Goal: Task Accomplishment & Management: Use online tool/utility

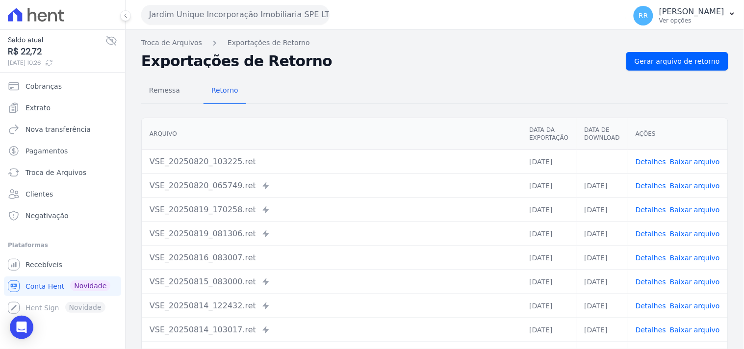
click at [348, 89] on div "Remessa Retorno" at bounding box center [434, 91] width 587 height 26
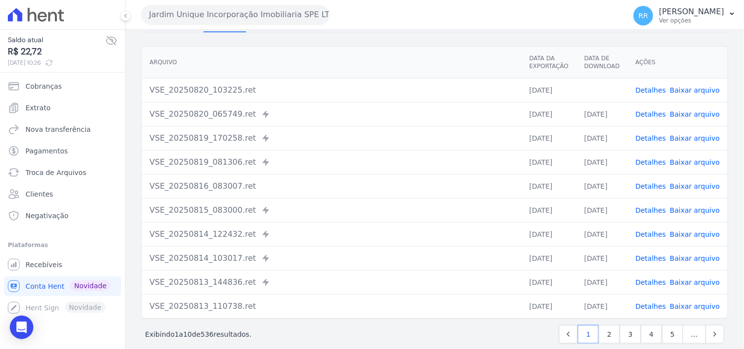
scroll to position [84, 0]
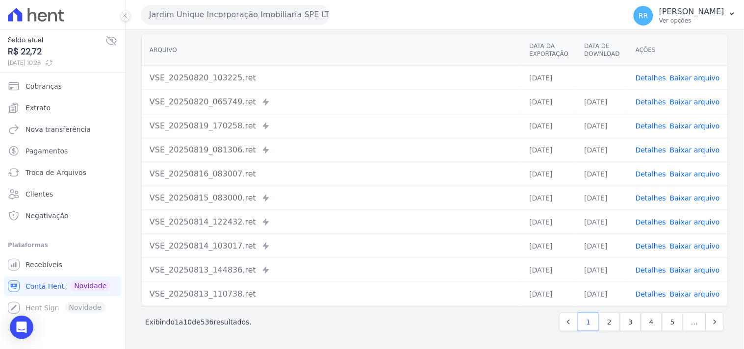
click at [338, 75] on div "VSE_20250820_103225.ret" at bounding box center [332, 78] width 364 height 12
click at [321, 87] on td "VSE_20250820_103225.ret" at bounding box center [332, 78] width 380 height 24
click at [343, 57] on th "Arquivo" at bounding box center [332, 50] width 380 height 32
click at [324, 26] on div "Jardim Unique Incorporação Imobiliaria SPE LTDA Via Sul Engenharia AGUAS DE GUA…" at bounding box center [381, 15] width 481 height 30
click at [237, 349] on html "Saldo atual R$ 22,72 20/08/2025, 10:26 Cobranças Extrato Nova transferência Pag…" at bounding box center [372, 174] width 744 height 349
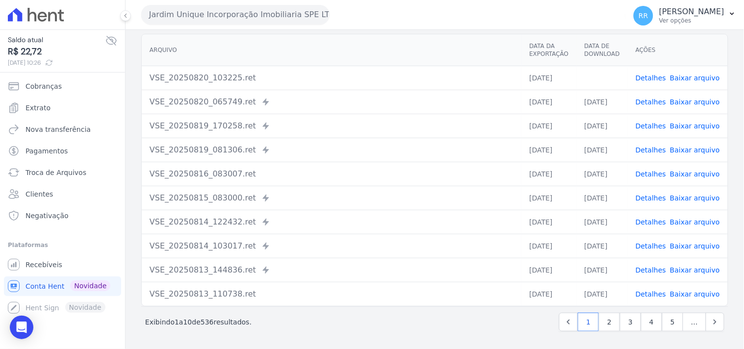
click at [348, 20] on div "Jardim Unique Incorporação Imobiliaria SPE LTDA Via Sul Engenharia AGUAS DE GUA…" at bounding box center [381, 15] width 481 height 30
click at [343, 25] on div "Jardim Unique Incorporação Imobiliaria SPE LTDA Via Sul Engenharia AGUAS DE GUA…" at bounding box center [381, 15] width 481 height 30
click at [444, 12] on div "Jardim Unique Incorporação Imobiliaria SPE LTDA Via Sul Engenharia AGUAS DE GUA…" at bounding box center [381, 15] width 481 height 30
click at [189, 22] on button "Jardim Unique Incorporação Imobiliaria SPE LTDA" at bounding box center [235, 15] width 188 height 20
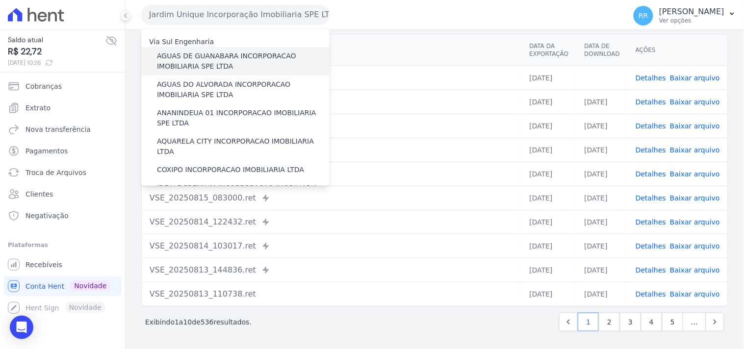
click at [261, 55] on label "AGUAS DE GUANABARA INCORPORACAO IMOBILIARIA SPE LTDA" at bounding box center [243, 61] width 173 height 21
click at [0, 0] on input "AGUAS DE GUANABARA INCORPORACAO IMOBILIARIA SPE LTDA" at bounding box center [0, 0] width 0 height 0
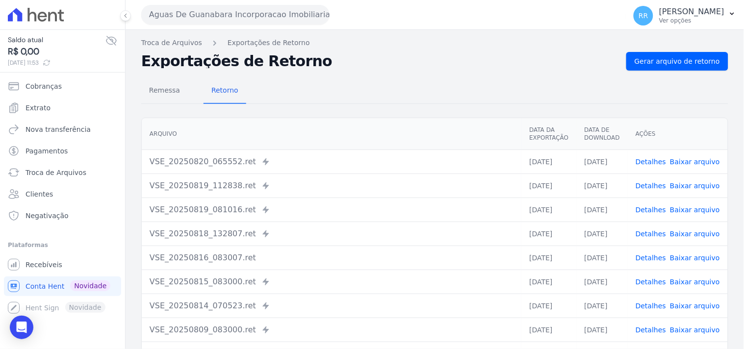
click at [371, 80] on div "Remessa Retorno" at bounding box center [434, 91] width 587 height 26
click at [661, 71] on div "Remessa Retorno Arquivo Data da Exportação Data de Download Ações VSE_20250820_…" at bounding box center [434, 248] width 587 height 355
click at [664, 59] on span "Gerar arquivo de retorno" at bounding box center [677, 61] width 85 height 10
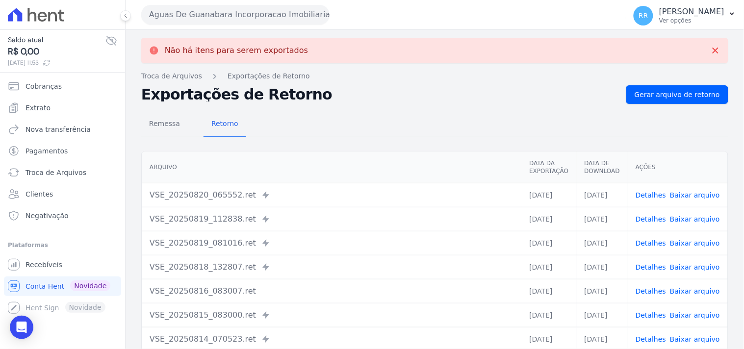
click at [180, 18] on button "Aguas De Guanabara Incorporacao Imobiliaria SPE LTDA" at bounding box center [235, 15] width 188 height 20
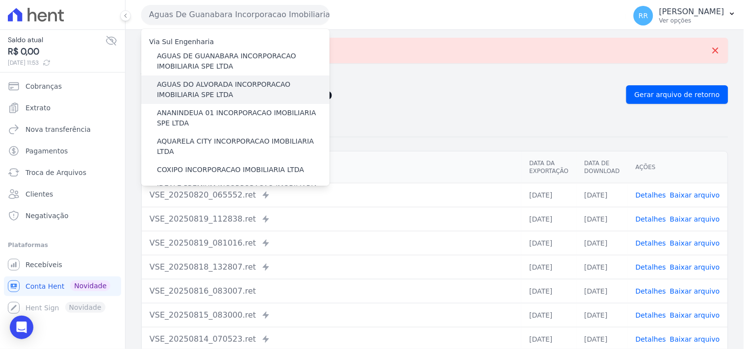
click at [211, 86] on label "AGUAS DO ALVORADA INCORPORACAO IMOBILIARIA SPE LTDA" at bounding box center [243, 89] width 173 height 21
click at [0, 0] on input "AGUAS DO ALVORADA INCORPORACAO IMOBILIARIA SPE LTDA" at bounding box center [0, 0] width 0 height 0
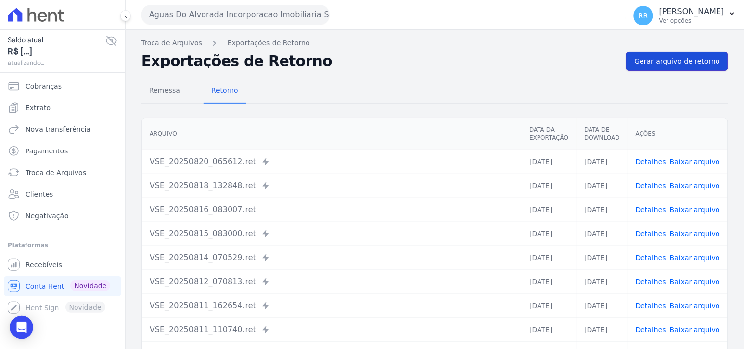
click at [646, 56] on span "Gerar arquivo de retorno" at bounding box center [677, 61] width 85 height 10
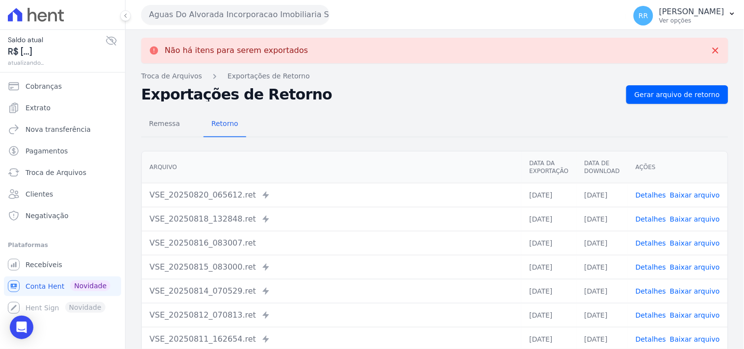
click at [661, 104] on div "Remessa Retorno Arquivo Data da Exportação Data de Download Ações VSE_20250820_…" at bounding box center [434, 281] width 587 height 355
click at [663, 100] on link "Gerar arquivo de retorno" at bounding box center [677, 94] width 102 height 19
click at [204, 13] on button "Aguas Do Alvorada Incorporacao Imobiliaria SPE LTDA" at bounding box center [235, 15] width 188 height 20
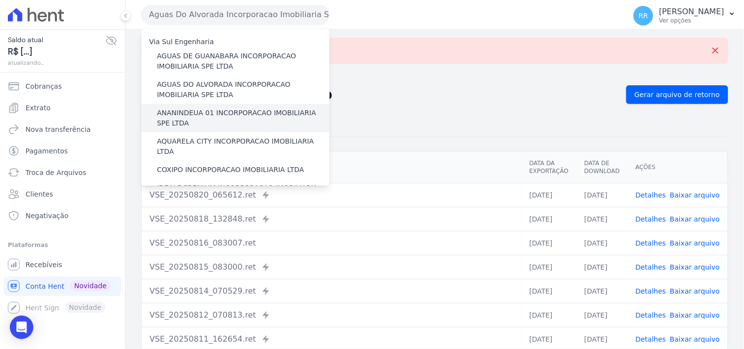
click at [193, 109] on label "ANANINDEUA 01 INCORPORACAO IMOBILIARIA SPE LTDA" at bounding box center [243, 118] width 173 height 21
click at [0, 0] on input "ANANINDEUA 01 INCORPORACAO IMOBILIARIA SPE LTDA" at bounding box center [0, 0] width 0 height 0
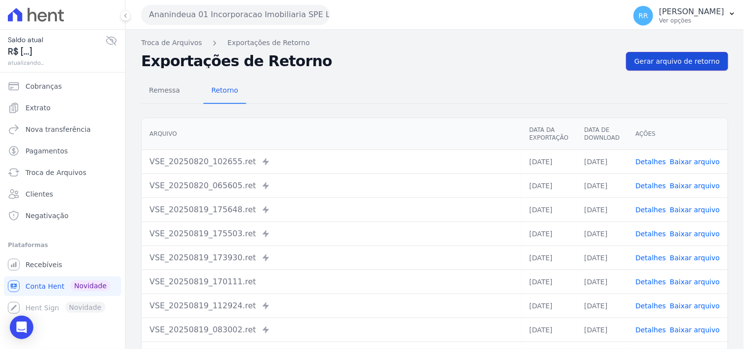
click at [660, 61] on span "Gerar arquivo de retorno" at bounding box center [677, 61] width 85 height 10
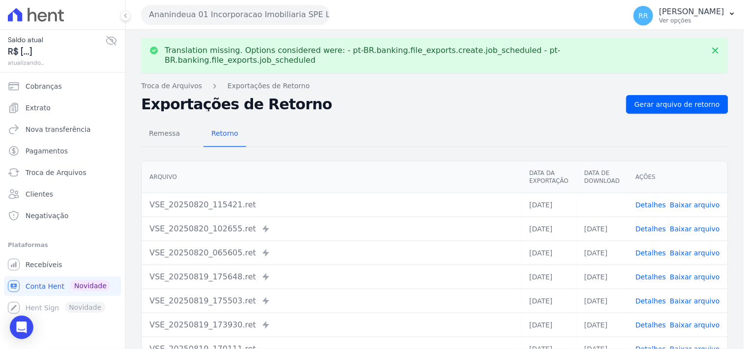
click at [685, 201] on link "Baixar arquivo" at bounding box center [695, 205] width 50 height 8
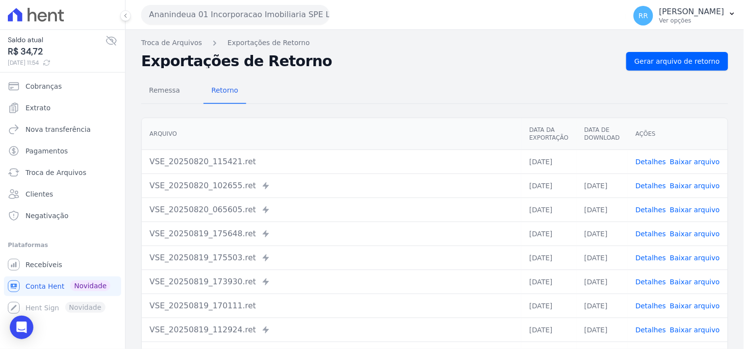
click at [395, 58] on h2 "Exportações de Retorno" at bounding box center [379, 61] width 477 height 14
click at [208, 19] on button "Ananindeua 01 Incorporacao Imobiliaria SPE LTDA" at bounding box center [235, 15] width 188 height 20
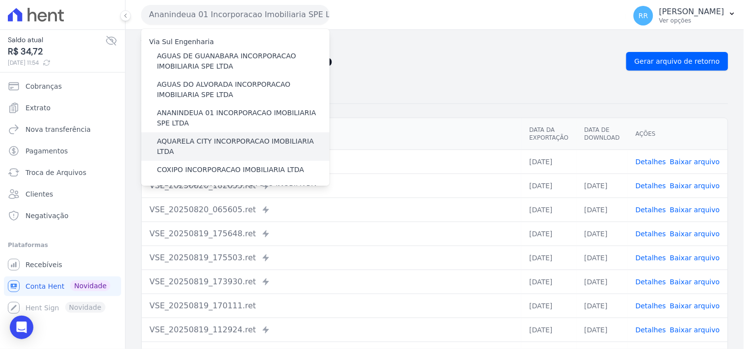
click at [190, 143] on label "AQUARELA CITY INCORPORACAO IMOBILIARIA LTDA" at bounding box center [243, 146] width 173 height 21
click at [0, 0] on input "AQUARELA CITY INCORPORACAO IMOBILIARIA LTDA" at bounding box center [0, 0] width 0 height 0
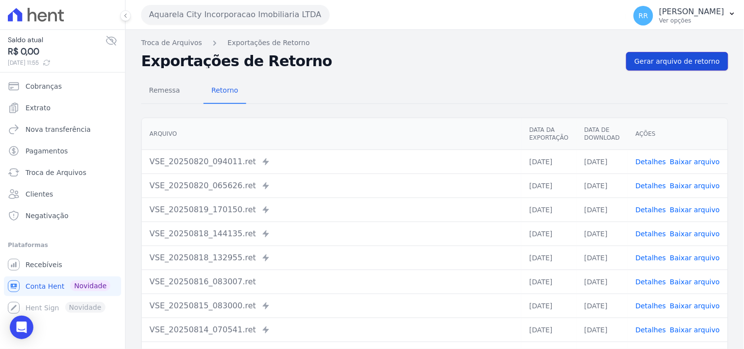
click at [696, 68] on link "Gerar arquivo de retorno" at bounding box center [677, 61] width 102 height 19
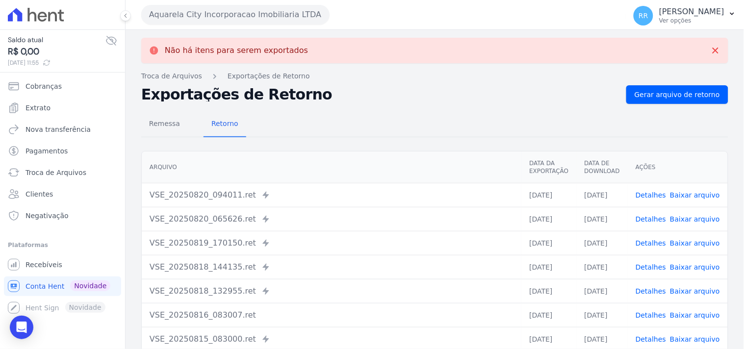
click at [199, 20] on button "Aquarela City Incorporacao Imobiliaria LTDA" at bounding box center [235, 15] width 188 height 20
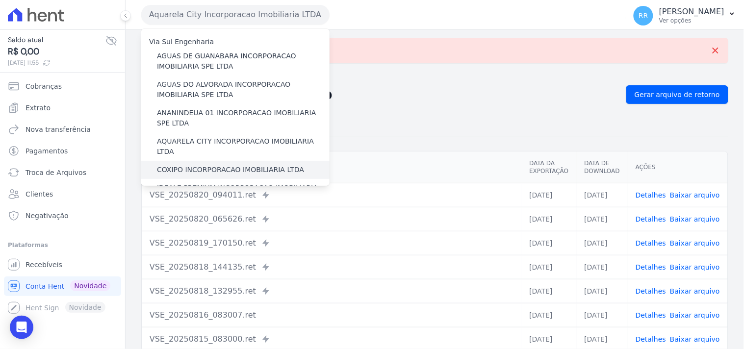
click at [199, 165] on label "COXIPO INCORPORACAO IMOBILIARIA LTDA" at bounding box center [230, 170] width 147 height 10
click at [0, 0] on input "COXIPO INCORPORACAO IMOBILIARIA LTDA" at bounding box center [0, 0] width 0 height 0
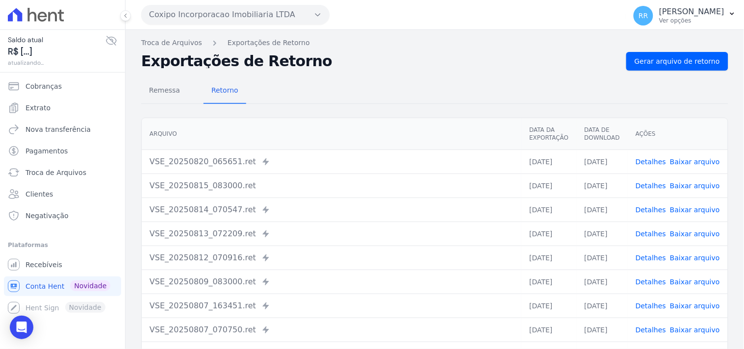
click at [664, 49] on div "Troca de Arquivos Exportações de Retorno Exportações de Retorno Gerar arquivo d…" at bounding box center [435, 231] width 619 height 403
click at [660, 55] on link "Gerar arquivo de retorno" at bounding box center [677, 61] width 102 height 19
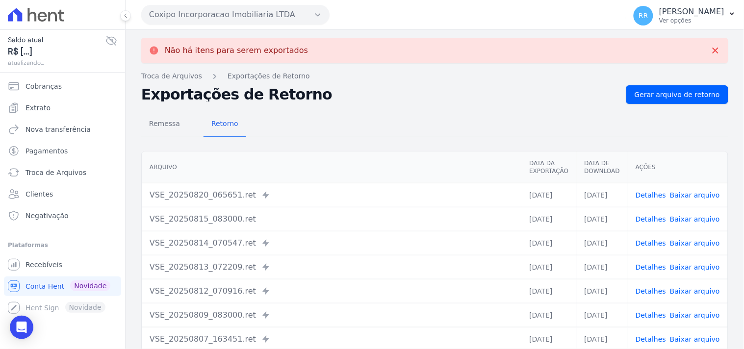
click at [200, 17] on button "Coxipo Incorporacao Imobiliaria LTDA" at bounding box center [235, 15] width 188 height 20
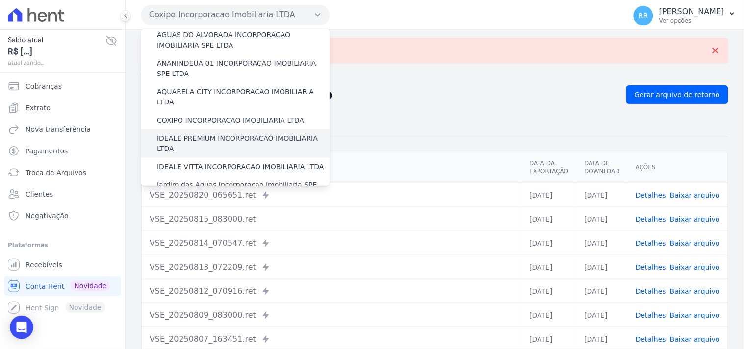
scroll to position [54, 0]
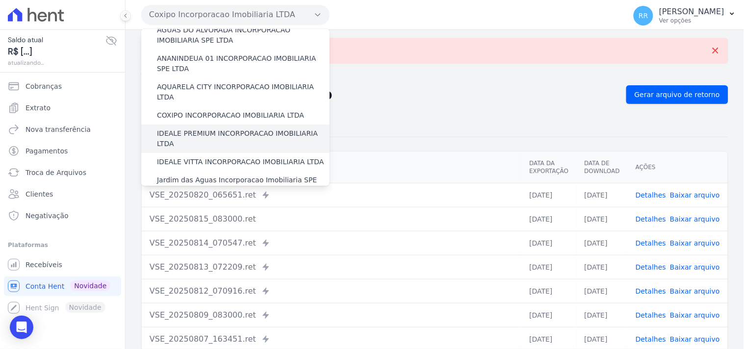
click at [188, 129] on label "IDEALE PREMIUM INCORPORACAO IMOBILIARIA LTDA" at bounding box center [243, 139] width 173 height 21
click at [0, 0] on input "IDEALE PREMIUM INCORPORACAO IMOBILIARIA LTDA" at bounding box center [0, 0] width 0 height 0
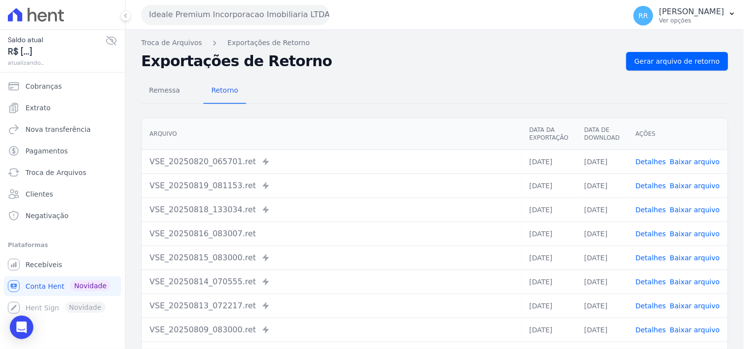
click at [641, 47] on nav "Troca de Arquivos Exportações de Retorno" at bounding box center [434, 43] width 587 height 10
click at [641, 50] on div "Troca de Arquivos Exportações de Retorno Exportações de Retorno Gerar arquivo d…" at bounding box center [435, 231] width 619 height 403
click at [641, 53] on link "Gerar arquivo de retorno" at bounding box center [677, 61] width 102 height 19
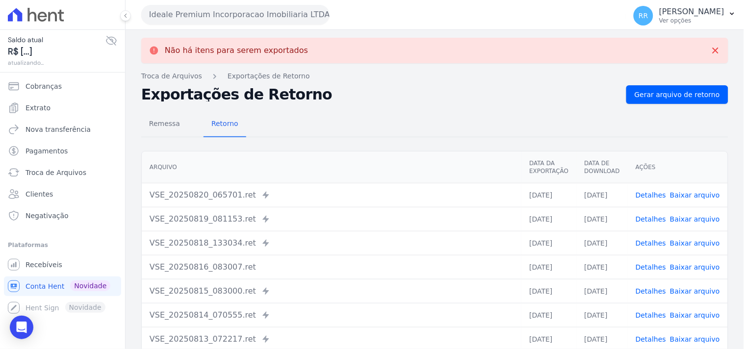
click at [170, 22] on button "Ideale Premium Incorporacao Imobiliaria LTDA" at bounding box center [235, 15] width 188 height 20
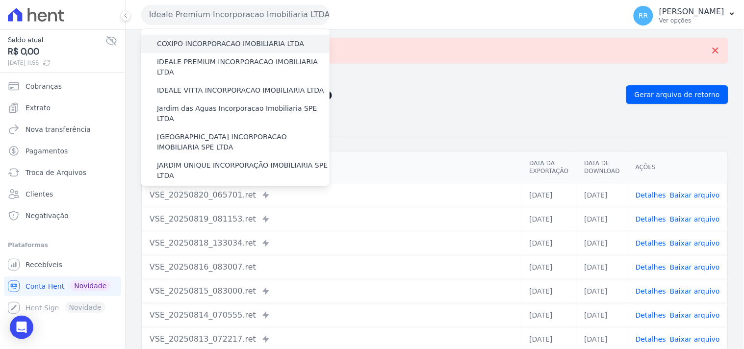
scroll to position [127, 0]
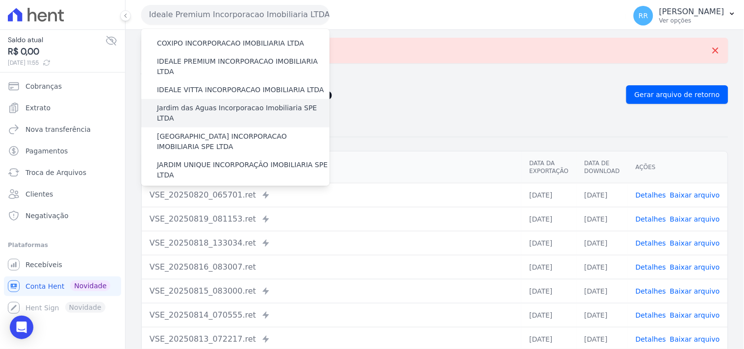
click at [190, 103] on label "Jardim das Aguas Incorporacao Imobiliaria SPE LTDA" at bounding box center [243, 113] width 173 height 21
click at [0, 0] on input "Jardim das Aguas Incorporacao Imobiliaria SPE LTDA" at bounding box center [0, 0] width 0 height 0
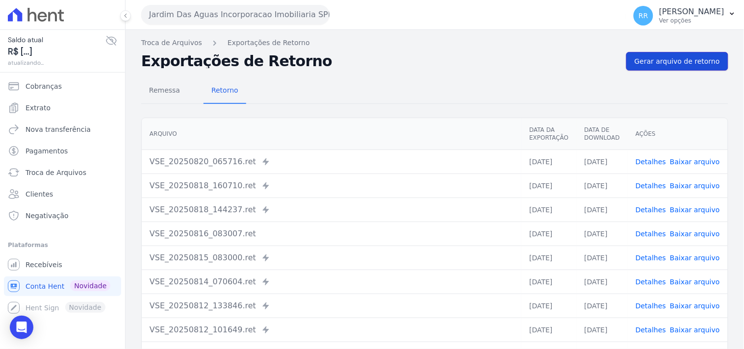
click at [645, 61] on span "Gerar arquivo de retorno" at bounding box center [677, 61] width 85 height 10
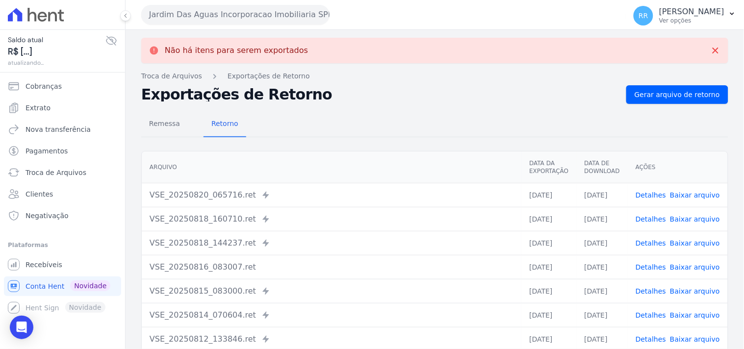
click at [264, 13] on button "Jardim Das Aguas Incorporacao Imobiliaria SPE LTDA" at bounding box center [235, 15] width 188 height 20
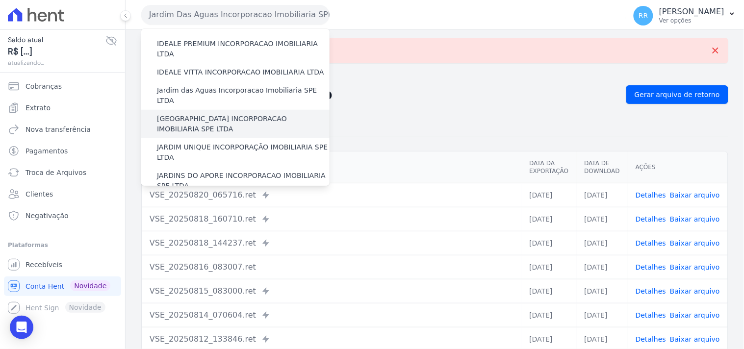
scroll to position [145, 0]
click at [198, 113] on label "[GEOGRAPHIC_DATA] INCORPORACAO IMOBILIARIA SPE LTDA" at bounding box center [243, 123] width 173 height 21
click at [0, 0] on input "[GEOGRAPHIC_DATA] INCORPORACAO IMOBILIARIA SPE LTDA" at bounding box center [0, 0] width 0 height 0
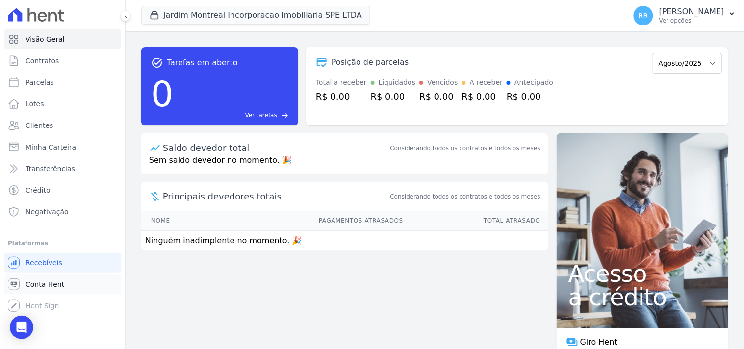
click at [49, 280] on span "Conta Hent" at bounding box center [45, 285] width 39 height 10
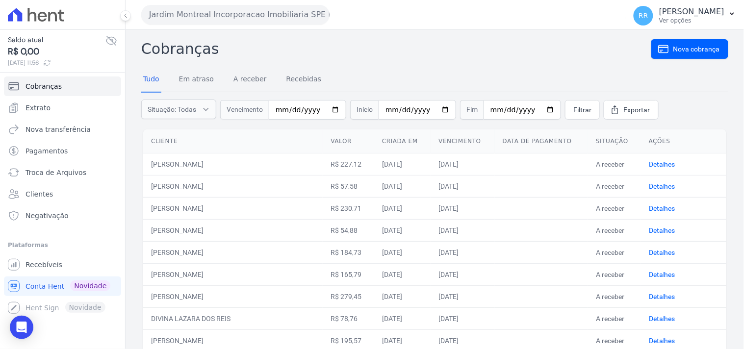
click at [190, 22] on button "Jardim Montreal Incorporacao Imobiliaria SPE LTDA" at bounding box center [235, 15] width 188 height 20
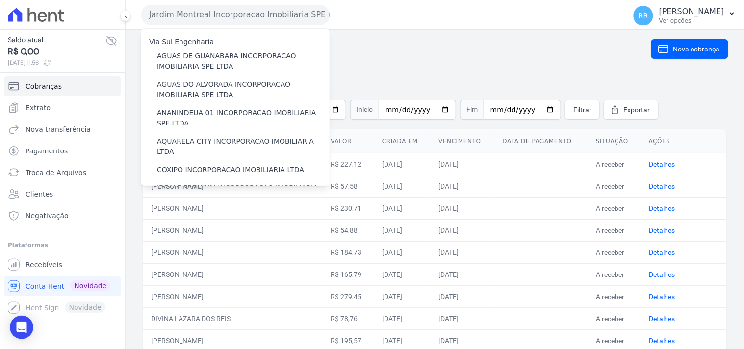
click at [428, 25] on div "Jardim Montreal Incorporacao Imobiliaria SPE LTDA Via Sul Engenharia AGUAS DE […" at bounding box center [381, 15] width 481 height 30
click at [40, 179] on link "Troca de Arquivos" at bounding box center [62, 173] width 117 height 20
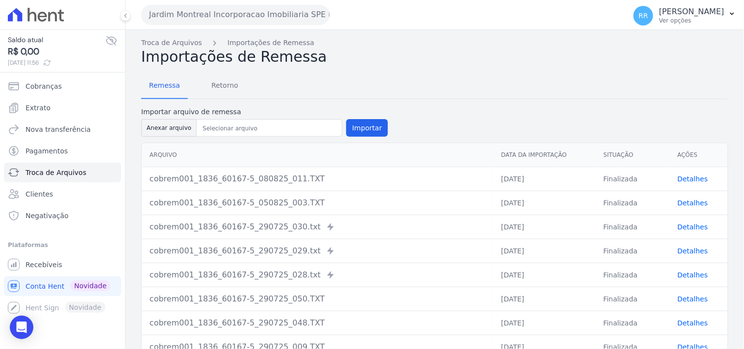
click at [203, 16] on button "Jardim Montreal Incorporacao Imobiliaria SPE LTDA" at bounding box center [235, 15] width 188 height 20
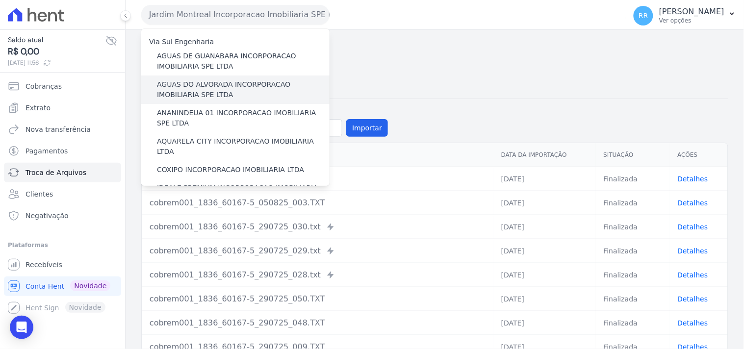
click at [219, 80] on label "AGUAS DO ALVORADA INCORPORACAO IMOBILIARIA SPE LTDA" at bounding box center [243, 89] width 173 height 21
click at [0, 0] on input "AGUAS DO ALVORADA INCORPORACAO IMOBILIARIA SPE LTDA" at bounding box center [0, 0] width 0 height 0
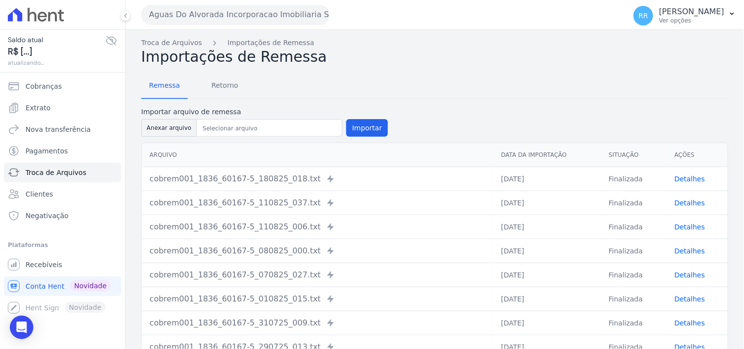
click at [220, 15] on button "Aguas Do Alvorada Incorporacao Imobiliaria SPE LTDA" at bounding box center [235, 15] width 188 height 20
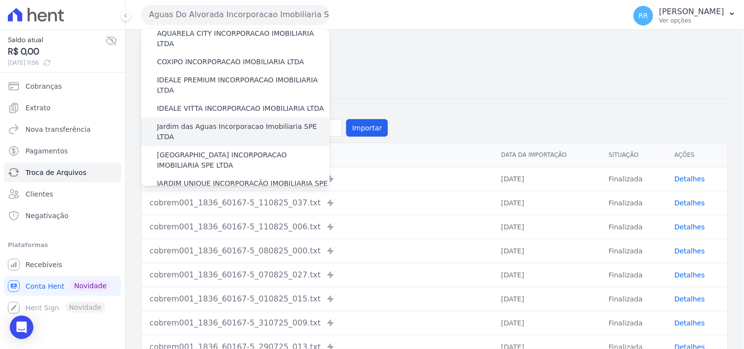
scroll to position [91, 0]
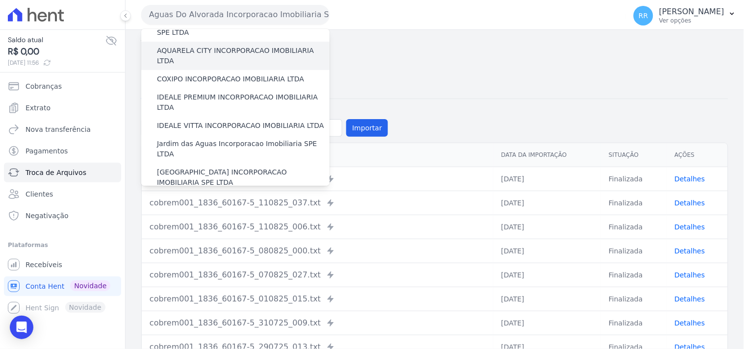
click at [207, 52] on label "AQUARELA CITY INCORPORACAO IMOBILIARIA LTDA" at bounding box center [243, 56] width 173 height 21
click at [0, 0] on input "AQUARELA CITY INCORPORACAO IMOBILIARIA LTDA" at bounding box center [0, 0] width 0 height 0
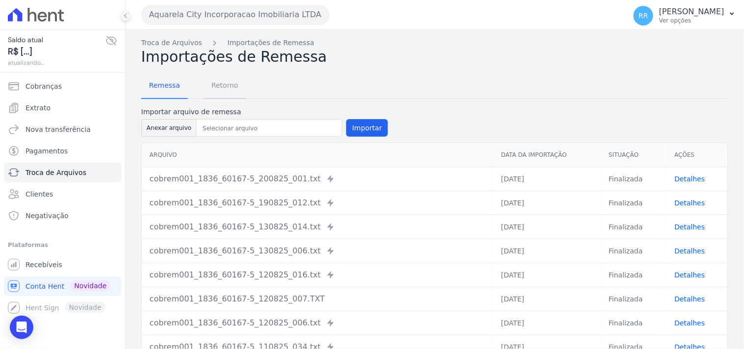
click at [226, 82] on span "Retorno" at bounding box center [225, 86] width 39 height 20
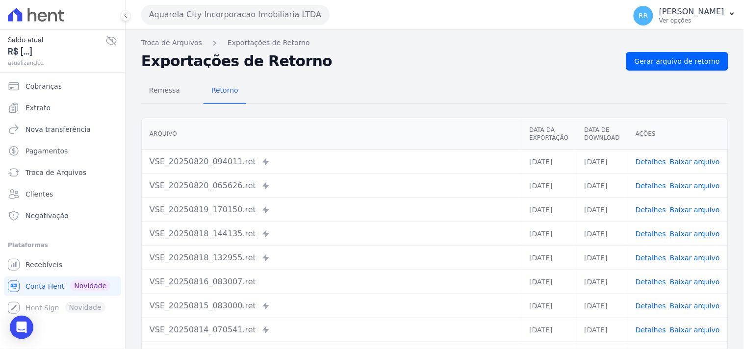
click at [699, 76] on div "Remessa Retorno [GEOGRAPHIC_DATA] Data da Exportação Data de Download Ações VSE…" at bounding box center [434, 248] width 587 height 355
click at [700, 67] on link "Gerar arquivo de retorno" at bounding box center [677, 61] width 102 height 19
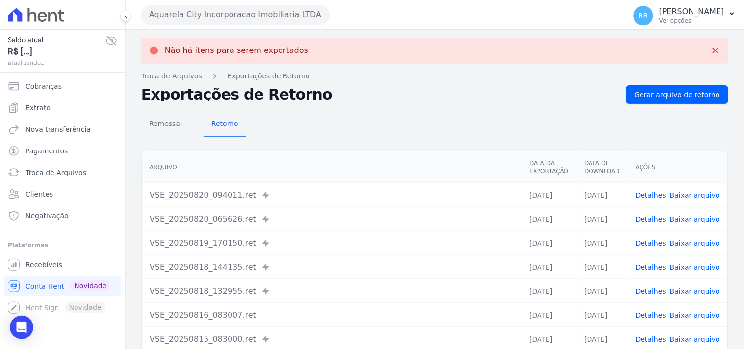
click at [179, 18] on button "Aquarela City Incorporacao Imobiliaria LTDA" at bounding box center [235, 15] width 188 height 20
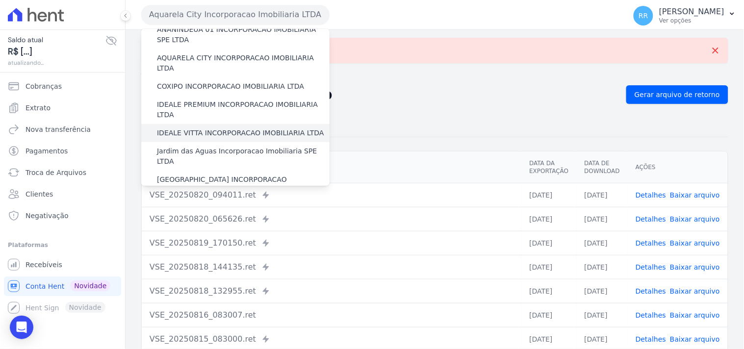
scroll to position [54, 0]
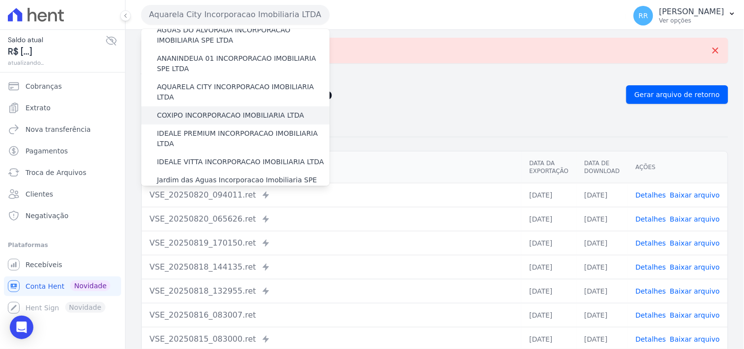
click at [188, 110] on label "COXIPO INCORPORACAO IMOBILIARIA LTDA" at bounding box center [230, 115] width 147 height 10
click at [0, 0] on input "COXIPO INCORPORACAO IMOBILIARIA LTDA" at bounding box center [0, 0] width 0 height 0
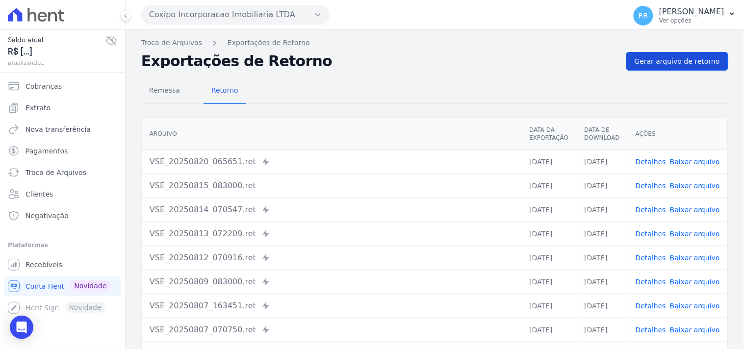
click at [694, 70] on div "Troca de Arquivos Exportações de Retorno Exportações de Retorno Gerar arquivo d…" at bounding box center [435, 231] width 619 height 403
click at [694, 69] on link "Gerar arquivo de retorno" at bounding box center [677, 61] width 102 height 19
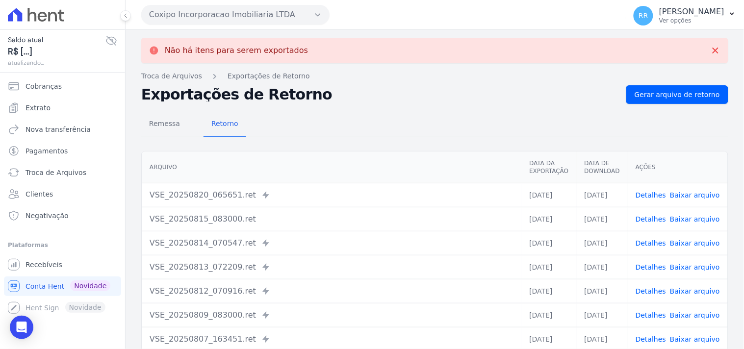
click at [203, 22] on button "Coxipo Incorporacao Imobiliaria LTDA" at bounding box center [235, 15] width 188 height 20
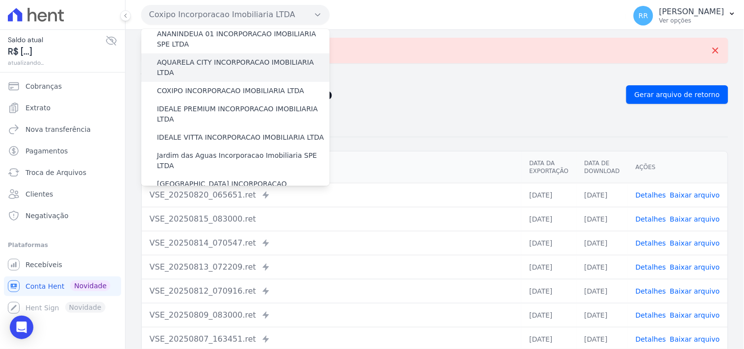
scroll to position [91, 0]
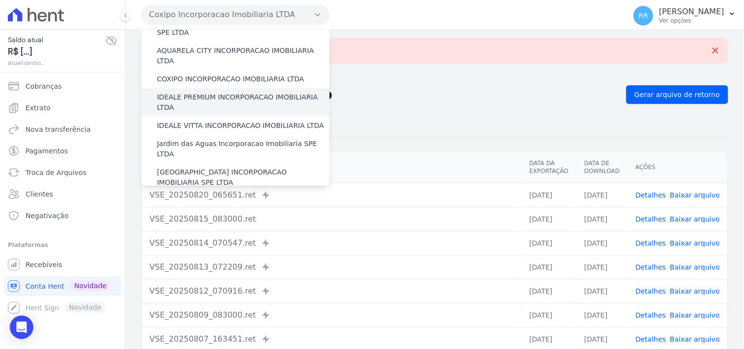
click at [215, 92] on label "IDEALE PREMIUM INCORPORACAO IMOBILIARIA LTDA" at bounding box center [243, 102] width 173 height 21
click at [0, 0] on input "IDEALE PREMIUM INCORPORACAO IMOBILIARIA LTDA" at bounding box center [0, 0] width 0 height 0
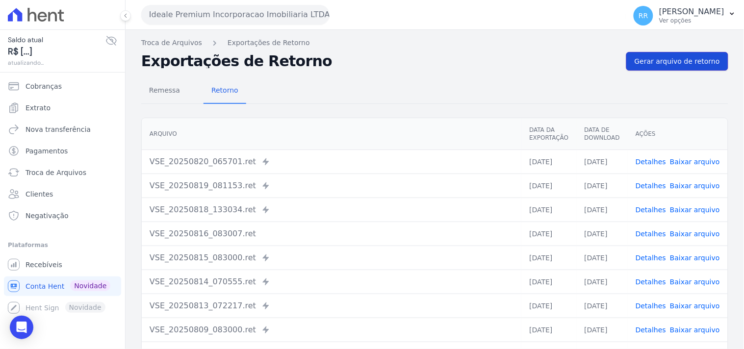
click at [671, 54] on link "Gerar arquivo de retorno" at bounding box center [677, 61] width 102 height 19
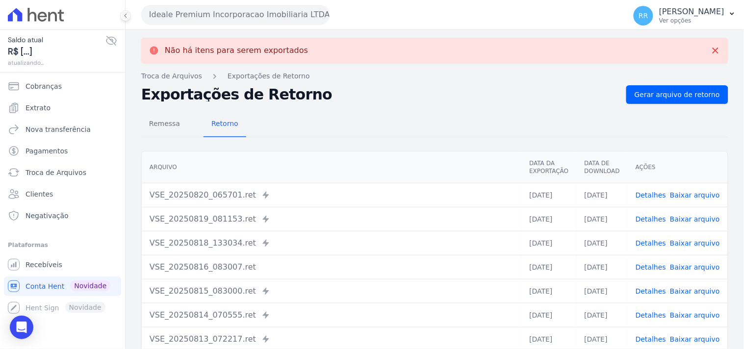
click at [192, 8] on button "Ideale Premium Incorporacao Imobiliaria LTDA" at bounding box center [235, 15] width 188 height 20
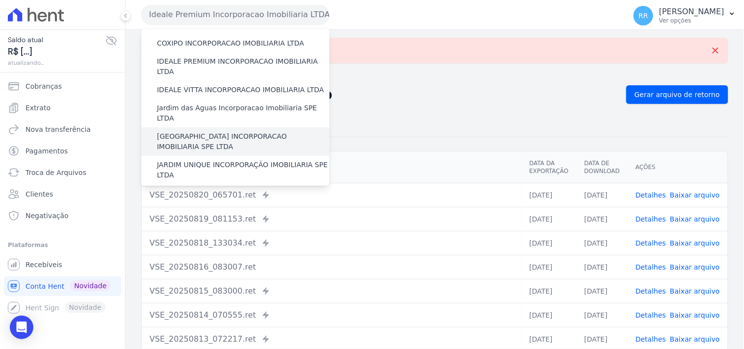
scroll to position [109, 0]
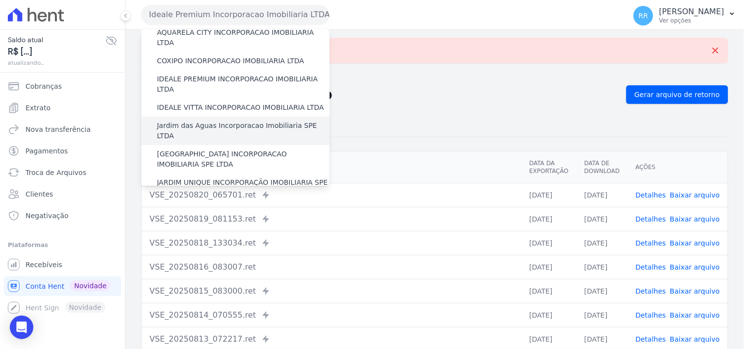
click at [210, 121] on label "Jardim das Aguas Incorporacao Imobiliaria SPE LTDA" at bounding box center [243, 131] width 173 height 21
click at [0, 0] on input "Jardim das Aguas Incorporacao Imobiliaria SPE LTDA" at bounding box center [0, 0] width 0 height 0
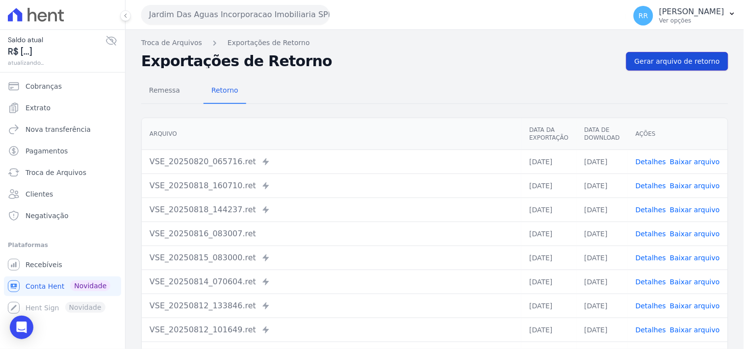
click at [647, 67] on link "Gerar arquivo de retorno" at bounding box center [677, 61] width 102 height 19
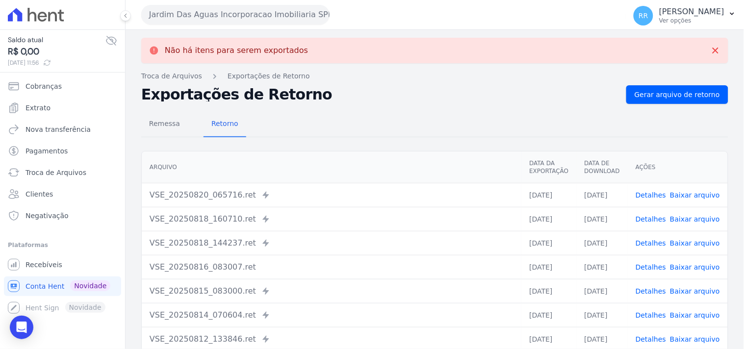
click at [256, 23] on button "Jardim Das Aguas Incorporacao Imobiliaria SPE LTDA" at bounding box center [235, 15] width 188 height 20
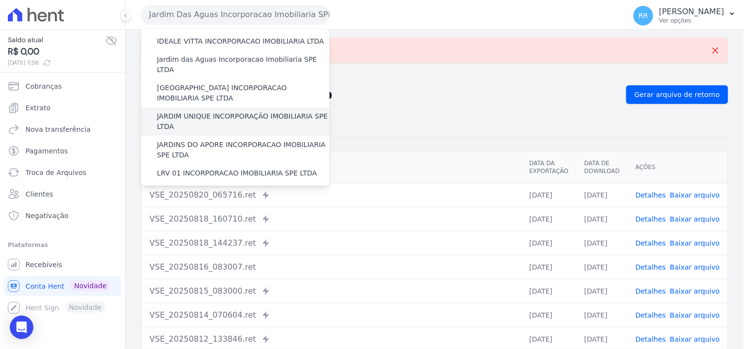
scroll to position [182, 0]
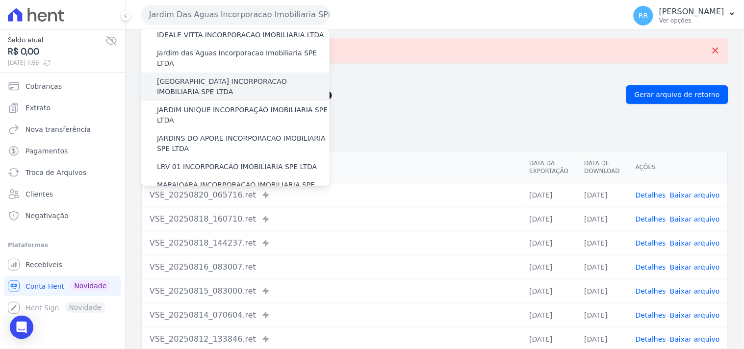
click at [208, 77] on label "[GEOGRAPHIC_DATA] INCORPORACAO IMOBILIARIA SPE LTDA" at bounding box center [243, 87] width 173 height 21
click at [0, 0] on input "[GEOGRAPHIC_DATA] INCORPORACAO IMOBILIARIA SPE LTDA" at bounding box center [0, 0] width 0 height 0
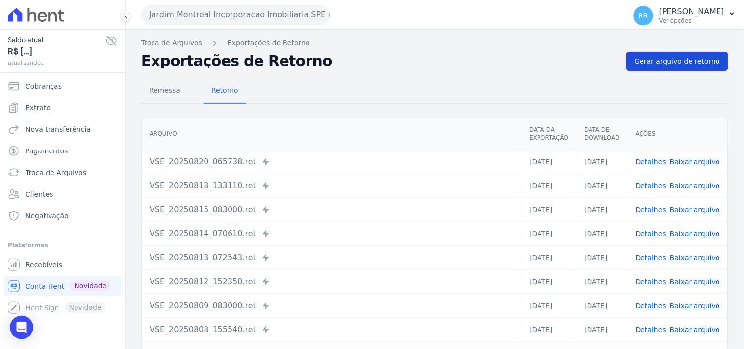
click at [696, 60] on span "Gerar arquivo de retorno" at bounding box center [677, 61] width 85 height 10
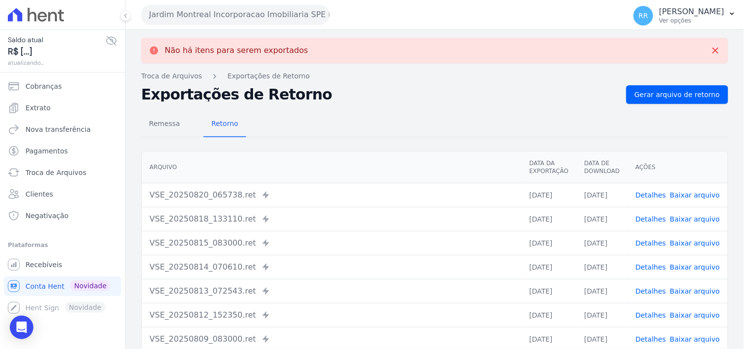
click at [198, 18] on button "Jardim Montreal Incorporacao Imobiliaria SPE LTDA" at bounding box center [235, 15] width 188 height 20
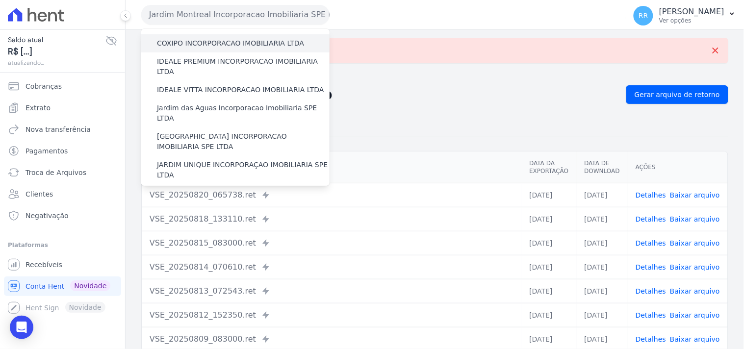
scroll to position [145, 0]
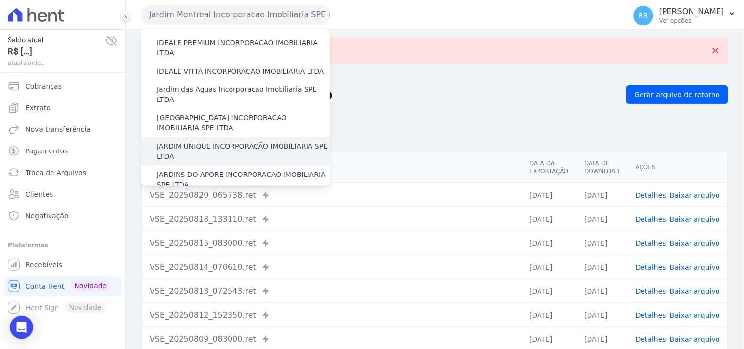
click at [201, 141] on label "JARDIM UNIQUE INCORPORAÇÃO IMOBILIARIA SPE LTDA" at bounding box center [243, 151] width 173 height 21
click at [0, 0] on input "JARDIM UNIQUE INCORPORAÇÃO IMOBILIARIA SPE LTDA" at bounding box center [0, 0] width 0 height 0
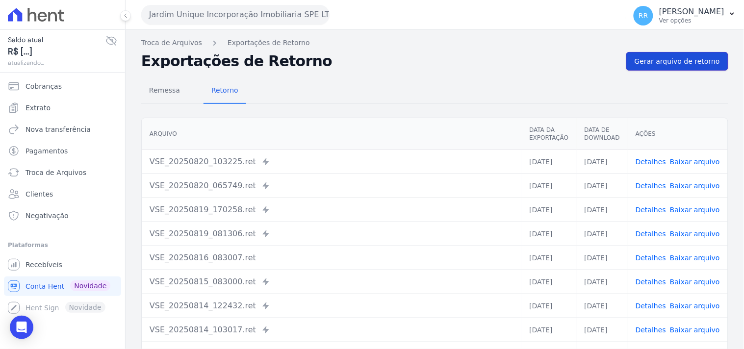
click at [670, 65] on span "Gerar arquivo de retorno" at bounding box center [677, 61] width 85 height 10
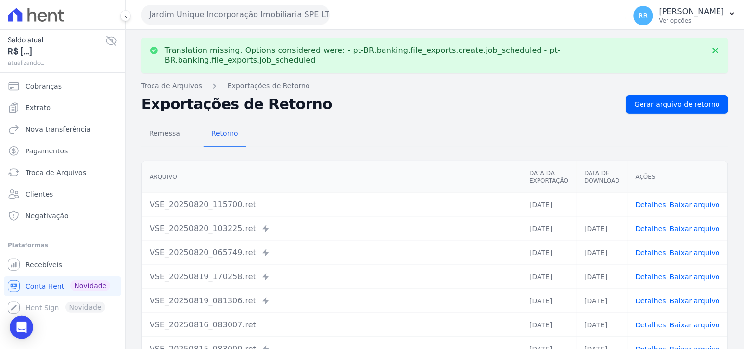
click at [682, 201] on link "Baixar arquivo" at bounding box center [695, 205] width 50 height 8
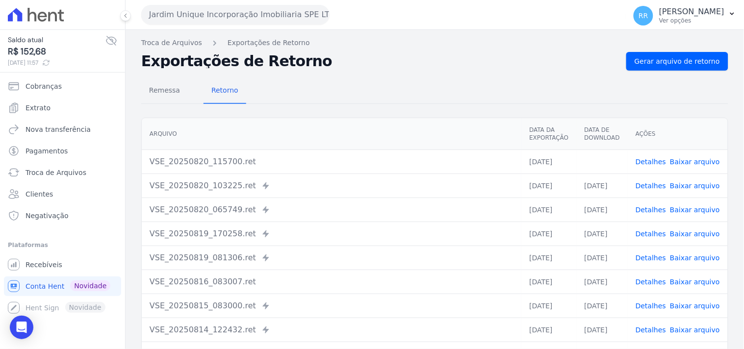
click at [459, 115] on div "Arquivo Data da Exportação Data de Download Ações VSE_20250820_115700.ret [DATE…" at bounding box center [435, 254] width 619 height 281
click at [248, 11] on button "Jardim Unique Incorporação Imobiliaria SPE LTDA" at bounding box center [235, 15] width 188 height 20
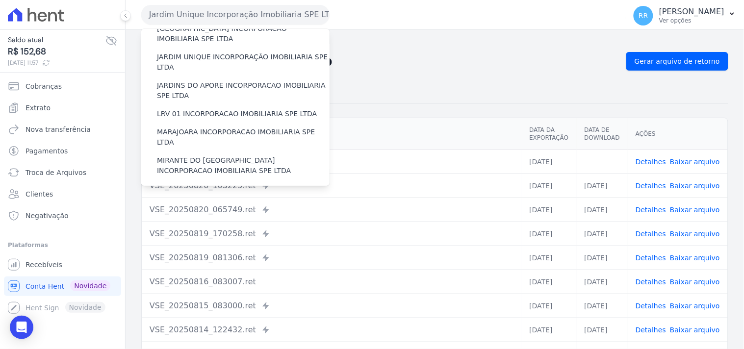
scroll to position [236, 0]
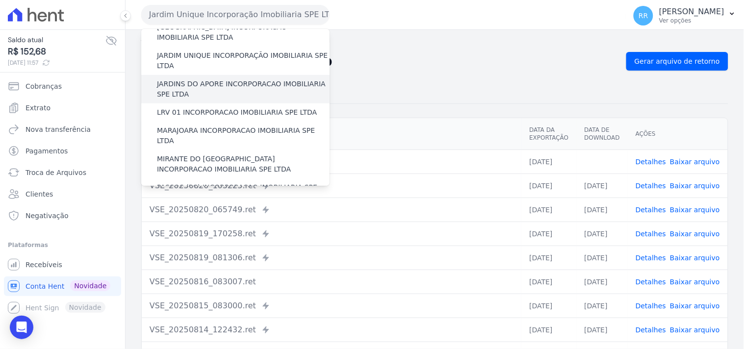
click at [195, 79] on label "JARDINS DO APORE INCORPORACAO IMOBILIARIA SPE LTDA" at bounding box center [243, 89] width 173 height 21
click at [0, 0] on input "JARDINS DO APORE INCORPORACAO IMOBILIARIA SPE LTDA" at bounding box center [0, 0] width 0 height 0
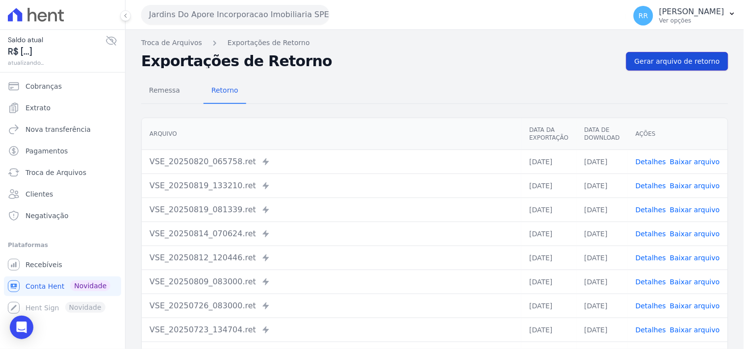
click at [690, 60] on span "Gerar arquivo de retorno" at bounding box center [677, 61] width 85 height 10
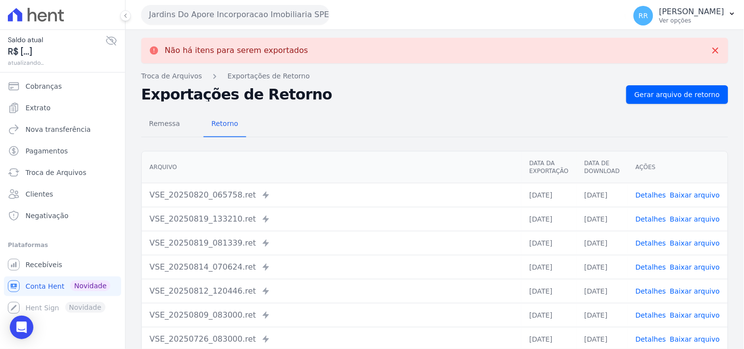
click at [231, 27] on div "Jardins Do Apore Incorporacao Imobiliaria SPE LTDA Via Sul Engenharia AGUAS DE …" at bounding box center [381, 15] width 481 height 30
click at [243, 17] on button "Jardins Do Apore Incorporacao Imobiliaria SPE LTDA" at bounding box center [235, 15] width 188 height 20
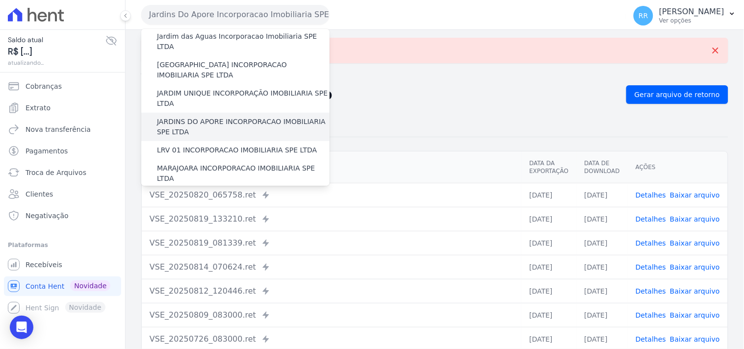
scroll to position [200, 0]
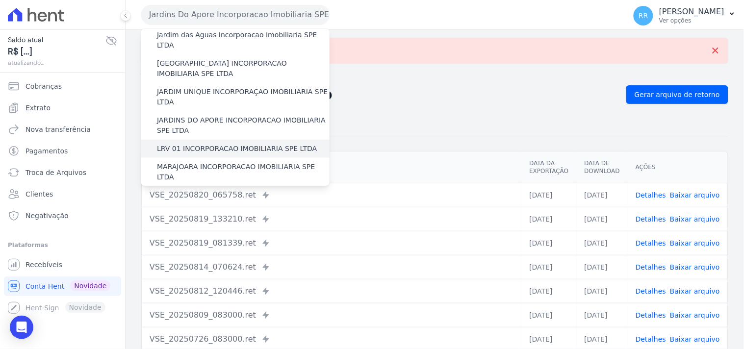
click at [204, 144] on label "LRV 01 INCORPORACAO IMOBILIARIA SPE LTDA" at bounding box center [237, 149] width 160 height 10
click at [0, 0] on input "LRV 01 INCORPORACAO IMOBILIARIA SPE LTDA" at bounding box center [0, 0] width 0 height 0
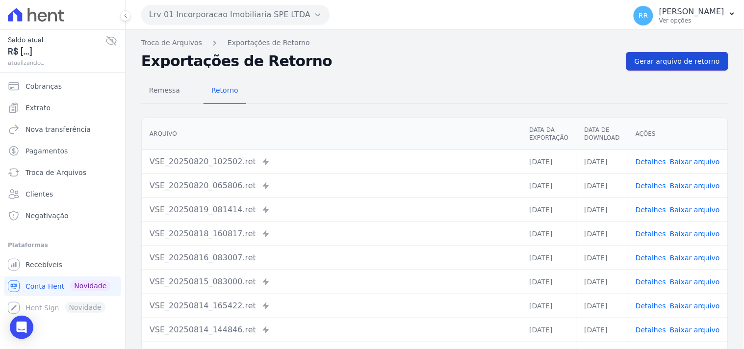
click at [671, 61] on span "Gerar arquivo de retorno" at bounding box center [677, 61] width 85 height 10
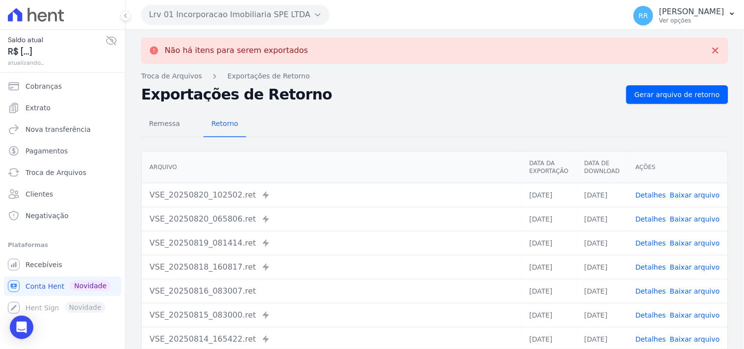
click at [195, 15] on button "Lrv 01 Incorporacao Imobiliaria SPE LTDA" at bounding box center [235, 15] width 188 height 20
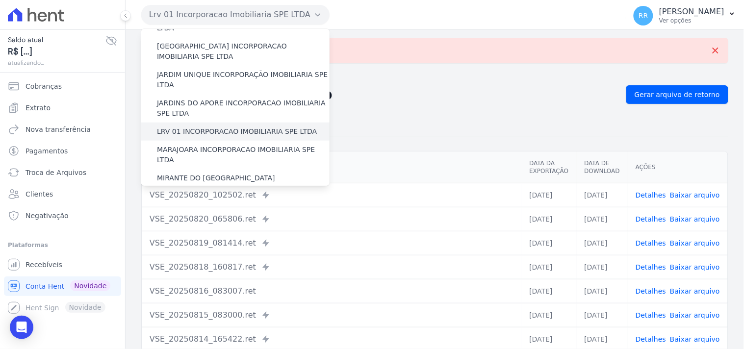
scroll to position [218, 0]
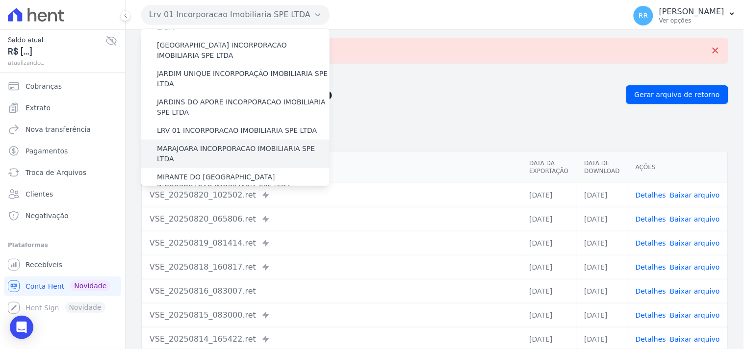
click at [184, 144] on label "MARAJOARA INCORPORACAO IMOBILIARIA SPE LTDA" at bounding box center [243, 154] width 173 height 21
click at [0, 0] on input "MARAJOARA INCORPORACAO IMOBILIARIA SPE LTDA" at bounding box center [0, 0] width 0 height 0
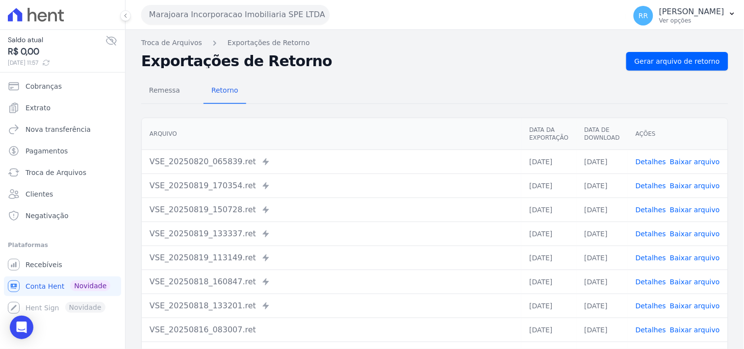
click at [700, 74] on div "Remessa Retorno [GEOGRAPHIC_DATA] Data da Exportação Data de Download Ações VSE…" at bounding box center [434, 248] width 587 height 355
click at [700, 69] on link "Gerar arquivo de retorno" at bounding box center [677, 61] width 102 height 19
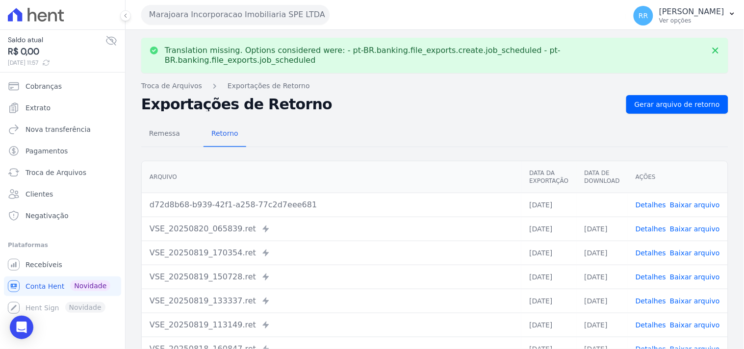
click at [677, 201] on link "Baixar arquivo" at bounding box center [695, 205] width 50 height 8
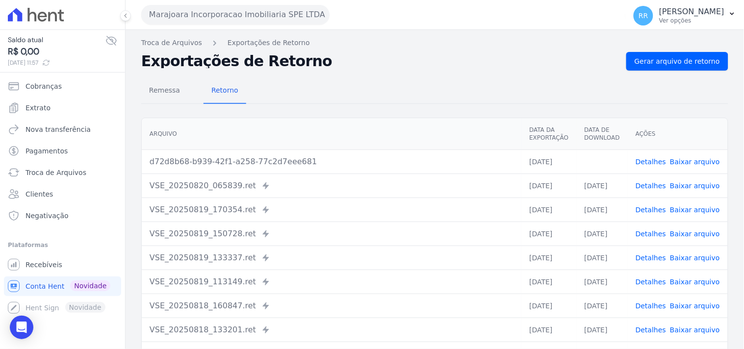
drag, startPoint x: 343, startPoint y: 57, endPoint x: 332, endPoint y: 56, distance: 11.3
click at [343, 57] on h2 "Exportações de Retorno" at bounding box center [379, 61] width 477 height 14
click at [229, 17] on button "Marajoara Incorporacao Imobiliaria SPE LTDA" at bounding box center [235, 15] width 188 height 20
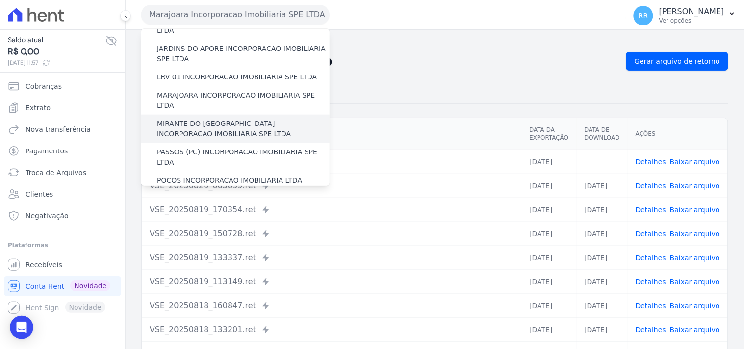
scroll to position [272, 0]
click at [219, 118] on label "MIRANTE DO [GEOGRAPHIC_DATA] INCORPORACAO IMOBILIARIA SPE LTDA" at bounding box center [243, 128] width 173 height 21
click at [0, 0] on input "MIRANTE DO [GEOGRAPHIC_DATA] INCORPORACAO IMOBILIARIA SPE LTDA" at bounding box center [0, 0] width 0 height 0
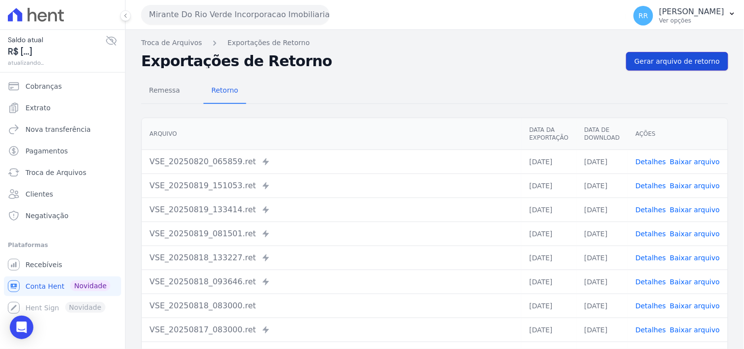
click at [661, 66] on link "Gerar arquivo de retorno" at bounding box center [677, 61] width 102 height 19
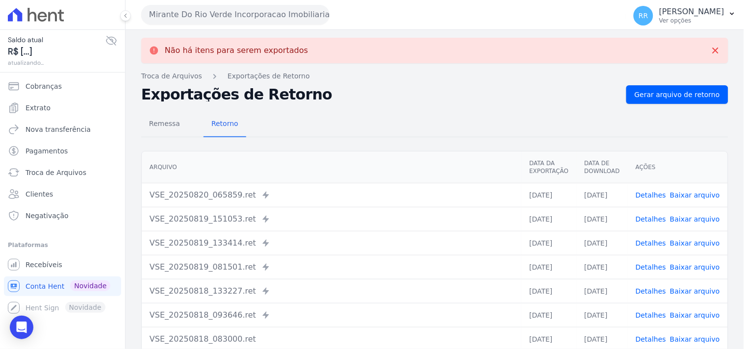
click at [184, 11] on button "Mirante Do Rio Verde Incorporacao Imobiliaria SPE LTDA" at bounding box center [235, 15] width 188 height 20
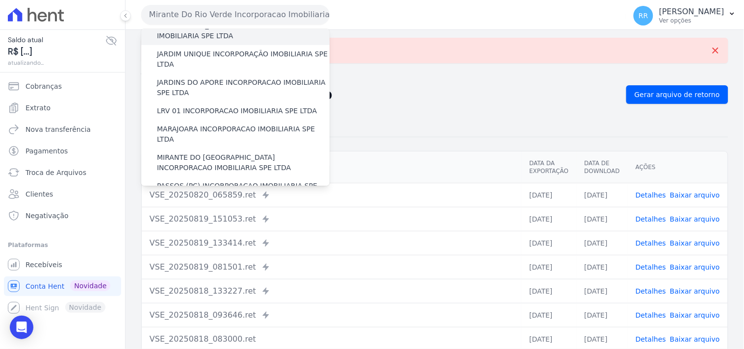
scroll to position [254, 0]
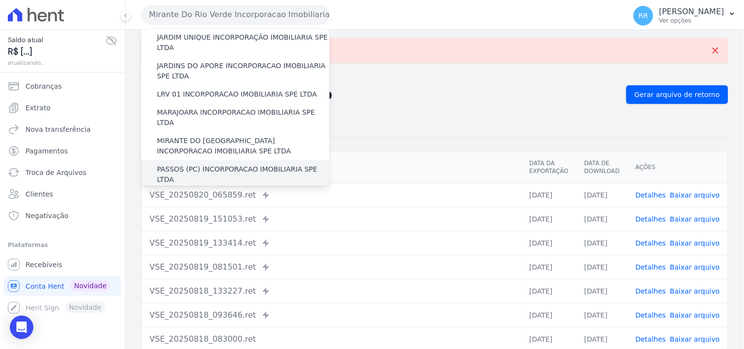
click at [200, 164] on label "PASSOS (PC) INCORPORACAO IMOBILIARIA SPE LTDA" at bounding box center [243, 174] width 173 height 21
click at [0, 0] on input "PASSOS (PC) INCORPORACAO IMOBILIARIA SPE LTDA" at bounding box center [0, 0] width 0 height 0
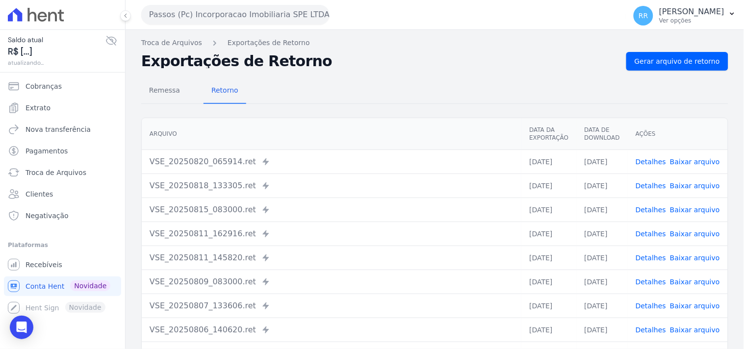
click at [665, 50] on div "Troca de Arquivos Exportações de Retorno Exportações de Retorno Gerar arquivo d…" at bounding box center [435, 231] width 619 height 403
click at [665, 61] on span "Gerar arquivo de retorno" at bounding box center [677, 61] width 85 height 10
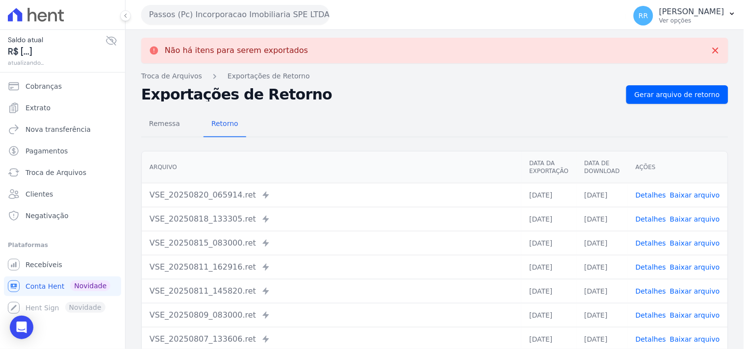
click at [191, 19] on button "Passos (Pc) Incorporacao Imobiliaria SPE LTDA" at bounding box center [235, 15] width 188 height 20
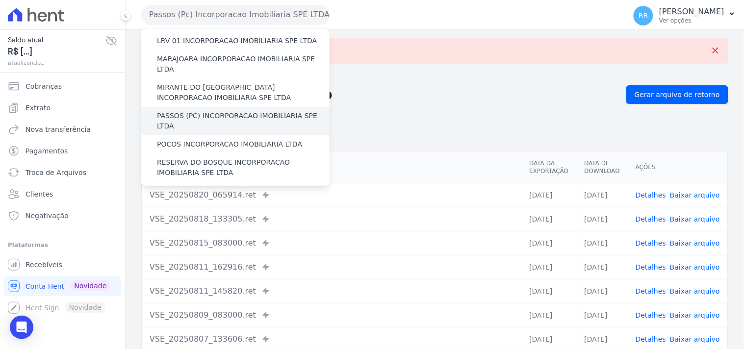
scroll to position [309, 0]
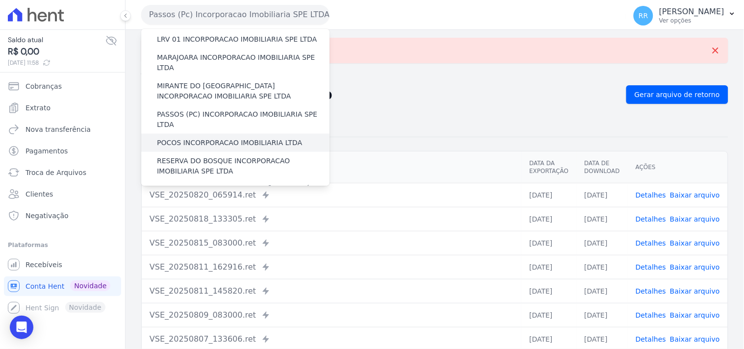
click at [212, 138] on label "POCOS INCORPORACAO IMOBILIARIA LTDA" at bounding box center [229, 143] width 145 height 10
click at [0, 0] on input "POCOS INCORPORACAO IMOBILIARIA LTDA" at bounding box center [0, 0] width 0 height 0
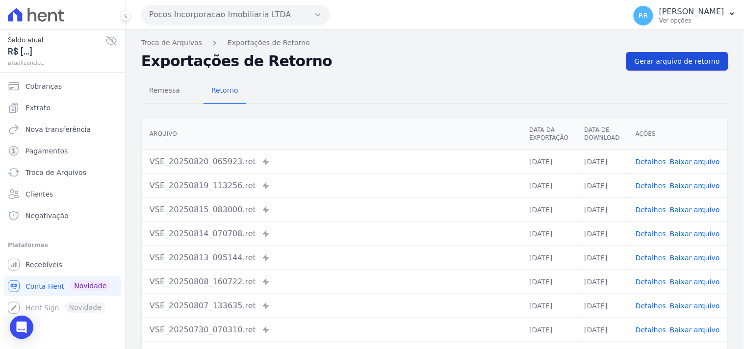
click at [704, 56] on span "Gerar arquivo de retorno" at bounding box center [677, 61] width 85 height 10
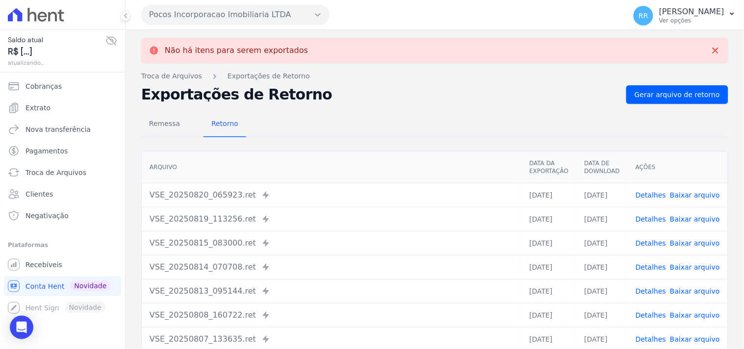
click at [198, 7] on button "Pocos Incorporacao Imobiliaria LTDA" at bounding box center [235, 15] width 188 height 20
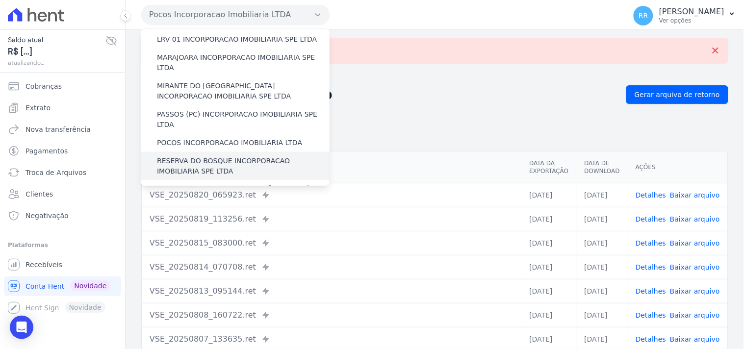
click at [203, 156] on label "RESERVA DO BOSQUE INCORPORACAO IMOBILIARIA SPE LTDA" at bounding box center [243, 166] width 173 height 21
click at [0, 0] on input "RESERVA DO BOSQUE INCORPORACAO IMOBILIARIA SPE LTDA" at bounding box center [0, 0] width 0 height 0
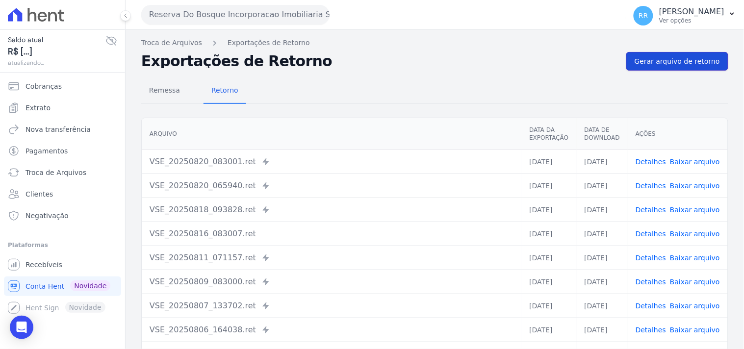
click at [699, 65] on span "Gerar arquivo de retorno" at bounding box center [677, 61] width 85 height 10
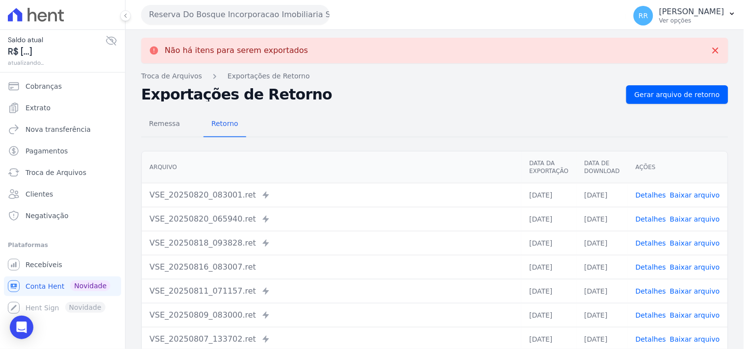
click at [189, 7] on button "Reserva Do Bosque Incorporacao Imobiliaria SPE LTDA" at bounding box center [235, 15] width 188 height 20
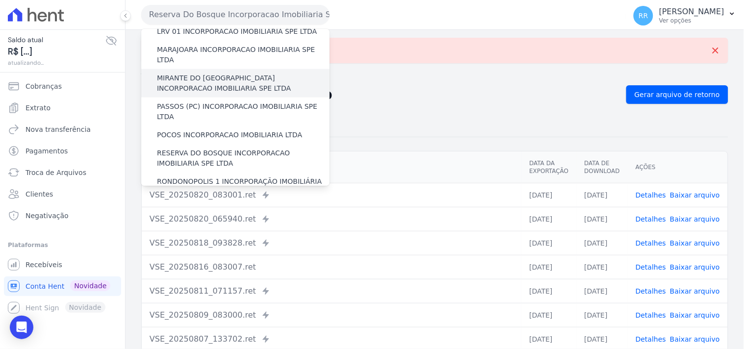
scroll to position [345, 0]
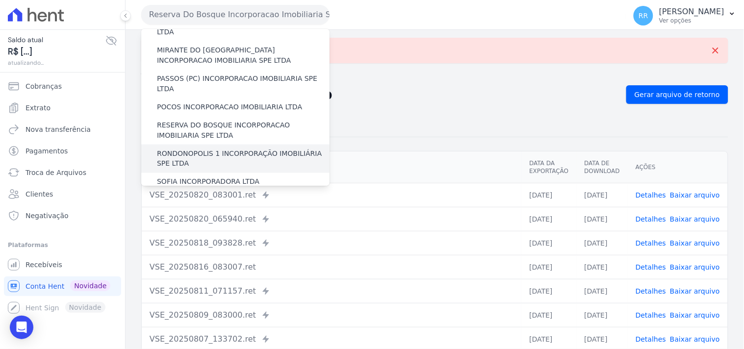
click at [207, 149] on label "RONDONOPOLIS 1 INCORPORAÇÃO IMOBILIÁRIA SPE LTDA" at bounding box center [243, 159] width 173 height 21
click at [0, 0] on input "RONDONOPOLIS 1 INCORPORAÇÃO IMOBILIÁRIA SPE LTDA" at bounding box center [0, 0] width 0 height 0
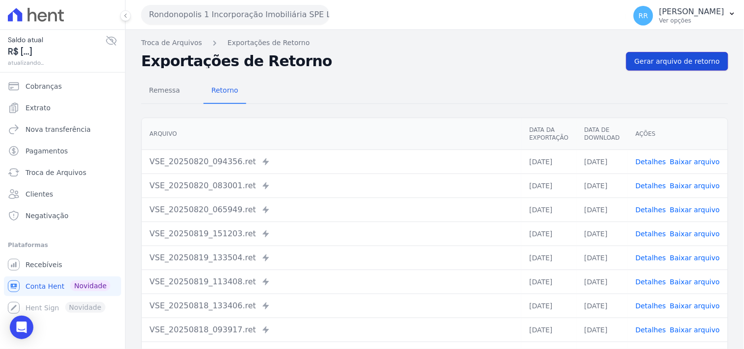
click at [680, 62] on span "Gerar arquivo de retorno" at bounding box center [677, 61] width 85 height 10
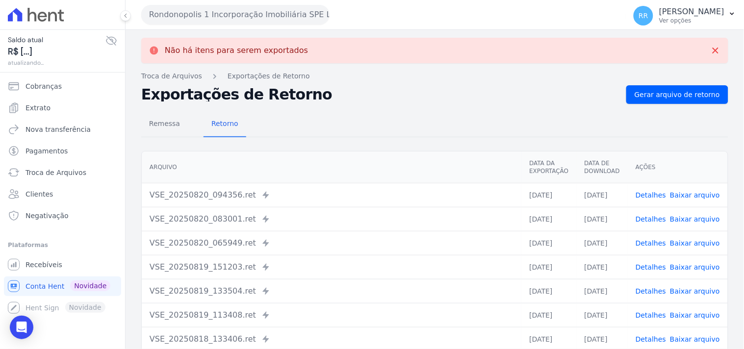
click at [221, 13] on button "Rondonopolis 1 Incorporação Imobiliária SPE LTDA" at bounding box center [235, 15] width 188 height 20
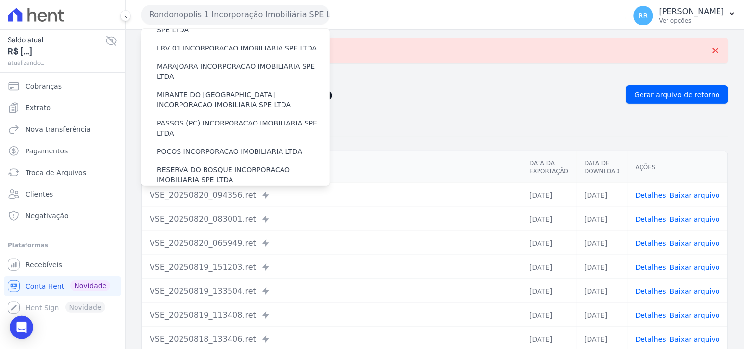
scroll to position [381, 0]
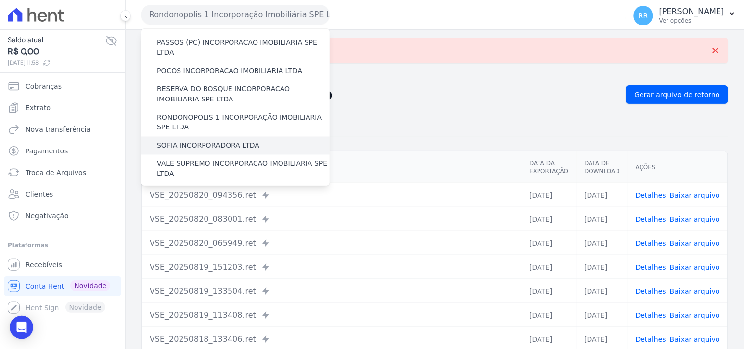
click at [195, 141] on label "SOFIA INCORPORADORA LTDA" at bounding box center [208, 146] width 103 height 10
click at [0, 0] on input "SOFIA INCORPORADORA LTDA" at bounding box center [0, 0] width 0 height 0
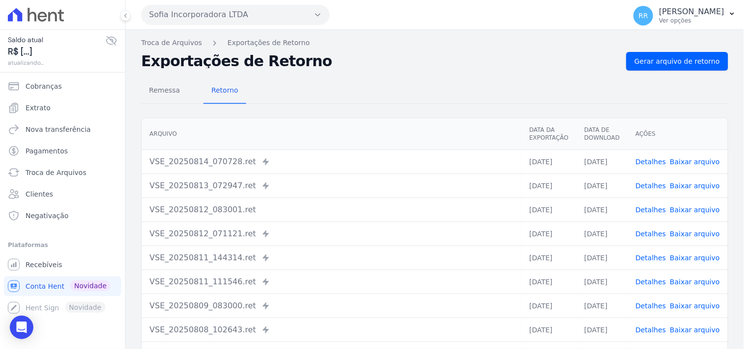
click at [687, 71] on div "Remessa Retorno [GEOGRAPHIC_DATA] Data da Exportação Data de Download Ações VSE…" at bounding box center [434, 248] width 587 height 355
click at [687, 67] on link "Gerar arquivo de retorno" at bounding box center [677, 61] width 102 height 19
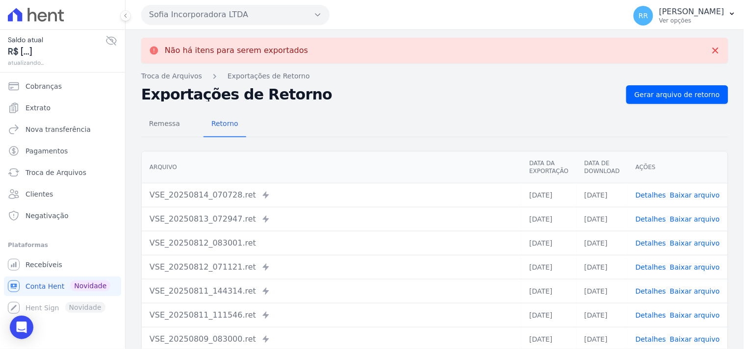
click at [277, 21] on button "Sofia Incorporadora LTDA" at bounding box center [235, 15] width 188 height 20
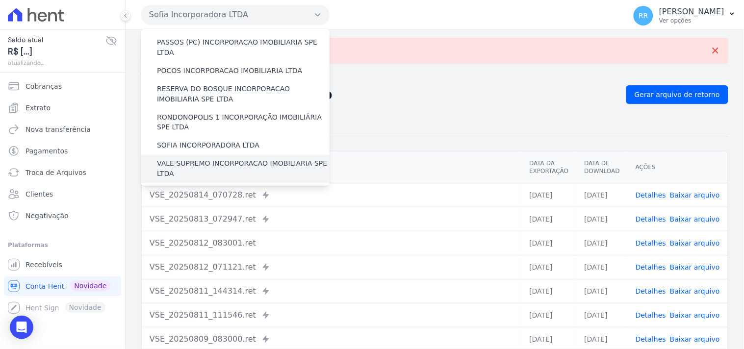
click at [189, 159] on label "VALE SUPREMO INCORPORACAO IMOBILIARIA SPE LTDA" at bounding box center [243, 169] width 173 height 21
click at [0, 0] on input "VALE SUPREMO INCORPORACAO IMOBILIARIA SPE LTDA" at bounding box center [0, 0] width 0 height 0
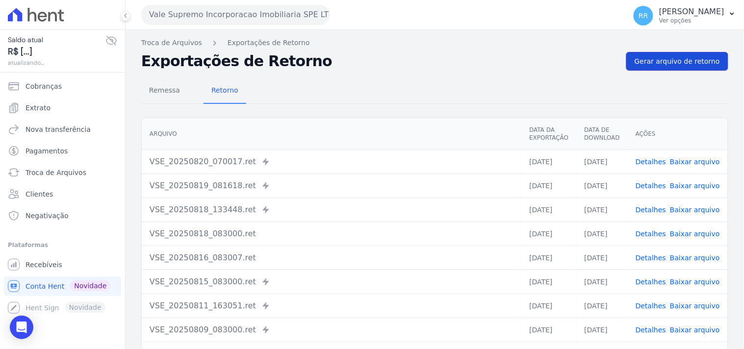
click at [643, 59] on span "Gerar arquivo de retorno" at bounding box center [677, 61] width 85 height 10
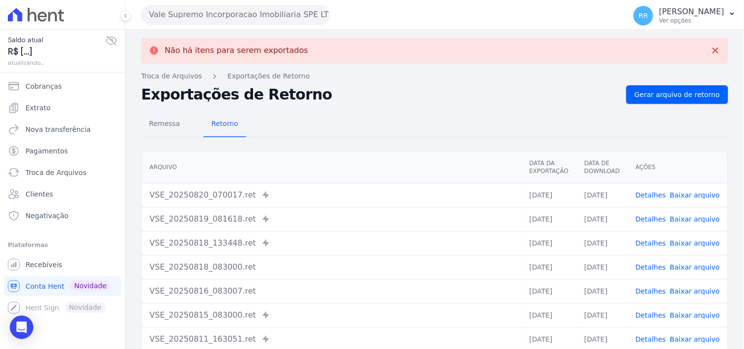
click at [216, 17] on button "Vale Supremo Incorporacao Imobiliaria SPE LTDA" at bounding box center [235, 15] width 188 height 20
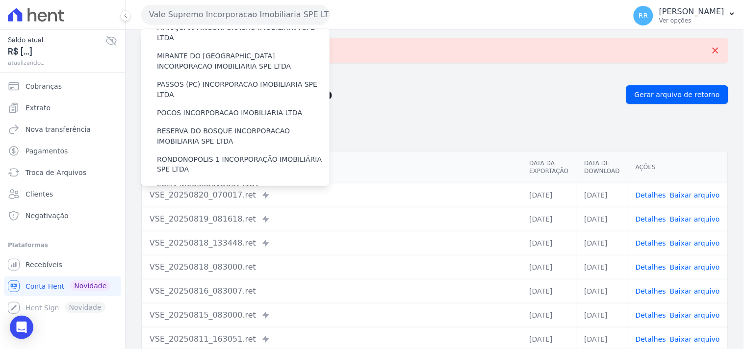
scroll to position [418, 0]
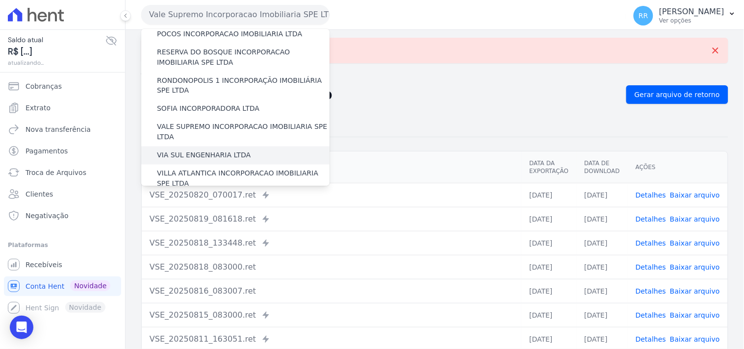
click at [192, 151] on label "VIA SUL ENGENHARIA LTDA" at bounding box center [204, 156] width 94 height 10
click at [0, 0] on input "VIA SUL ENGENHARIA LTDA" at bounding box center [0, 0] width 0 height 0
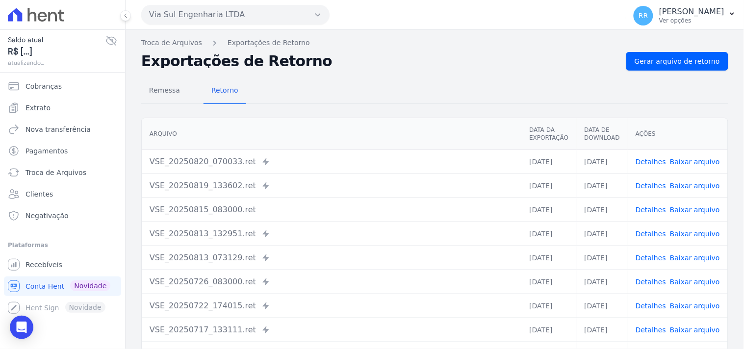
click at [687, 50] on div "Troca de Arquivos Exportações de Retorno Exportações de Retorno Gerar arquivo d…" at bounding box center [435, 231] width 619 height 403
click at [680, 59] on span "Gerar arquivo de retorno" at bounding box center [677, 61] width 85 height 10
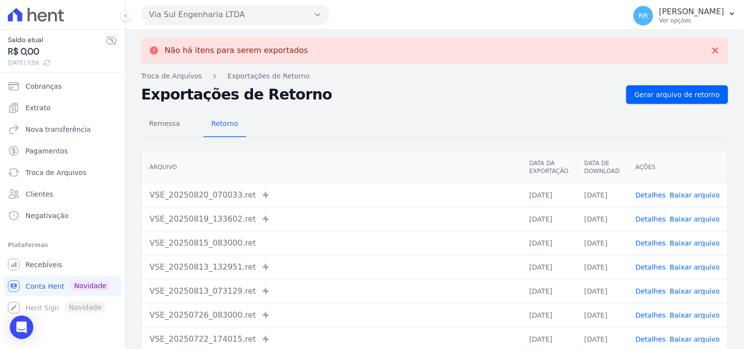
click at [218, 12] on button "Via Sul Engenharia LTDA" at bounding box center [235, 15] width 188 height 20
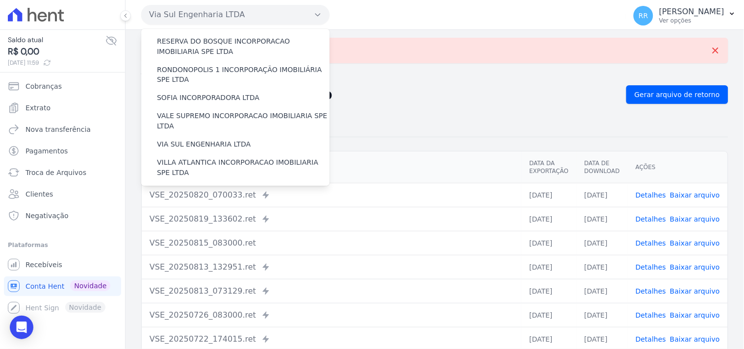
scroll to position [438, 0]
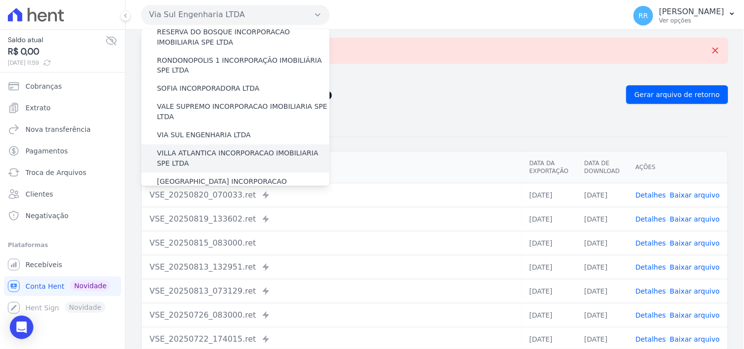
click at [214, 149] on label "VILLA ATLANTICA INCORPORACAO IMOBILIARIA SPE LTDA" at bounding box center [243, 159] width 173 height 21
click at [0, 0] on input "VILLA ATLANTICA INCORPORACAO IMOBILIARIA SPE LTDA" at bounding box center [0, 0] width 0 height 0
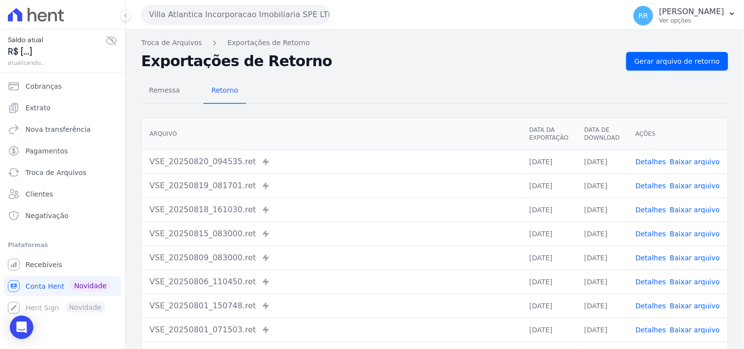
click at [674, 72] on div "Remessa Retorno [GEOGRAPHIC_DATA] Data da Exportação Data de Download Ações VSE…" at bounding box center [434, 248] width 587 height 355
click at [677, 66] on link "Gerar arquivo de retorno" at bounding box center [677, 61] width 102 height 19
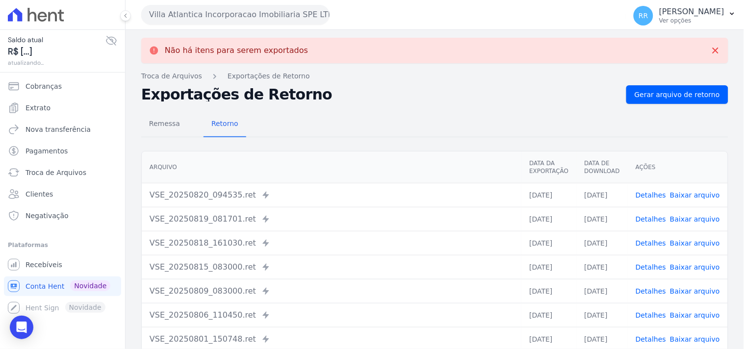
click at [251, 12] on button "Villa Atlantica Incorporacao Imobiliaria SPE LTDA" at bounding box center [235, 15] width 188 height 20
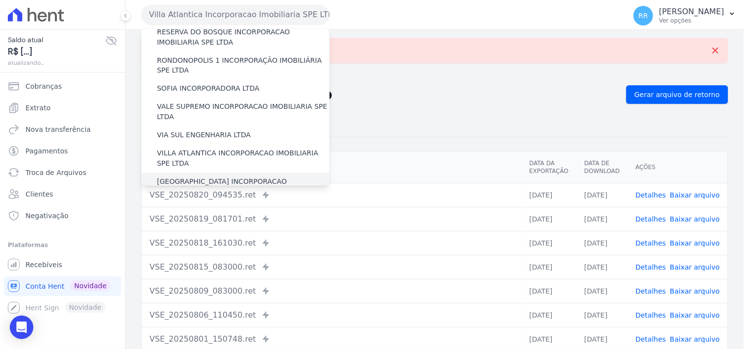
click at [191, 177] on label "[GEOGRAPHIC_DATA] INCORPORACAO IMOBILIARIA SPE LTDA" at bounding box center [243, 187] width 173 height 21
click at [0, 0] on input "[GEOGRAPHIC_DATA] INCORPORACAO IMOBILIARIA SPE LTDA" at bounding box center [0, 0] width 0 height 0
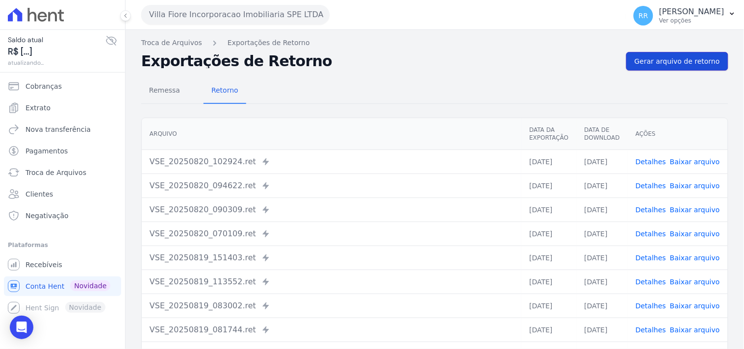
click at [679, 57] on span "Gerar arquivo de retorno" at bounding box center [677, 61] width 85 height 10
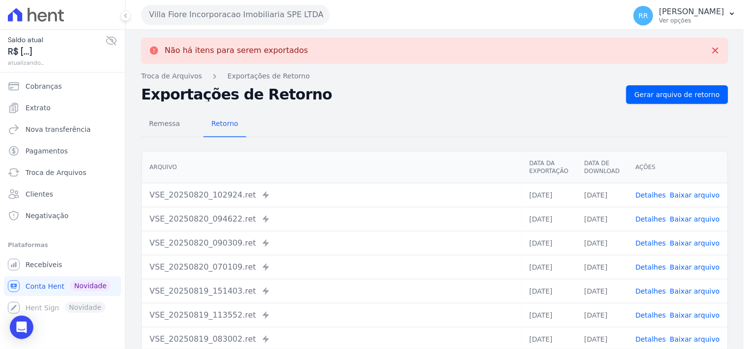
click at [248, 17] on button "Villa Fiore Incorporacao Imobiliaria SPE LTDA" at bounding box center [235, 15] width 188 height 20
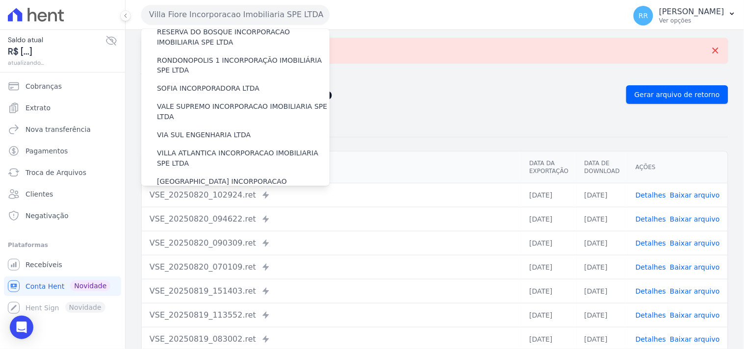
click at [240, 206] on label "VILLA TROPICAL INCORPORAÇÃO IMOBILIÁRIA SPE LTDA" at bounding box center [243, 216] width 173 height 21
click at [0, 0] on input "VILLA TROPICAL INCORPORAÇÃO IMOBILIÁRIA SPE LTDA" at bounding box center [0, 0] width 0 height 0
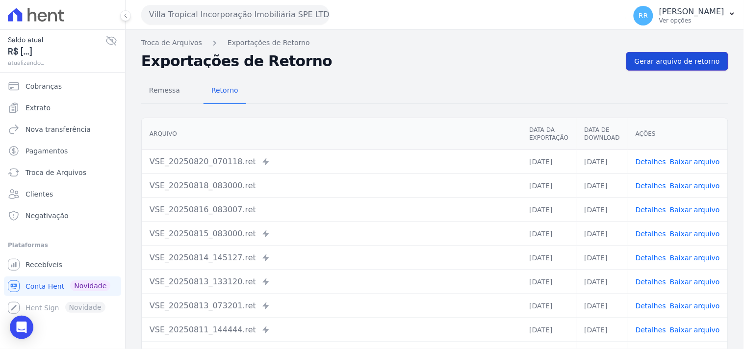
click at [676, 54] on link "Gerar arquivo de retorno" at bounding box center [677, 61] width 102 height 19
